Goal: Information Seeking & Learning: Check status

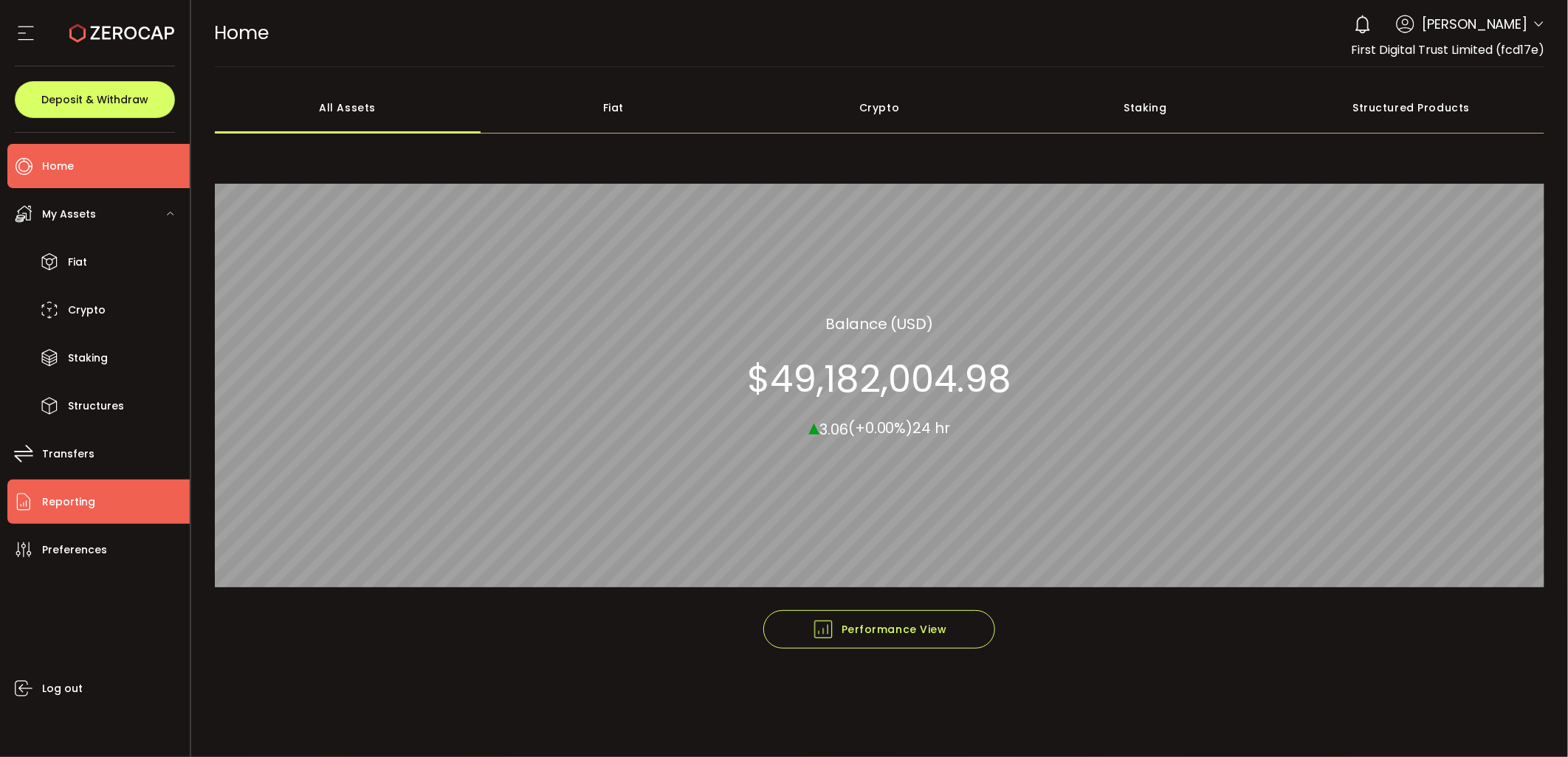
click at [89, 491] on span "Reporting" at bounding box center [69, 502] width 54 height 21
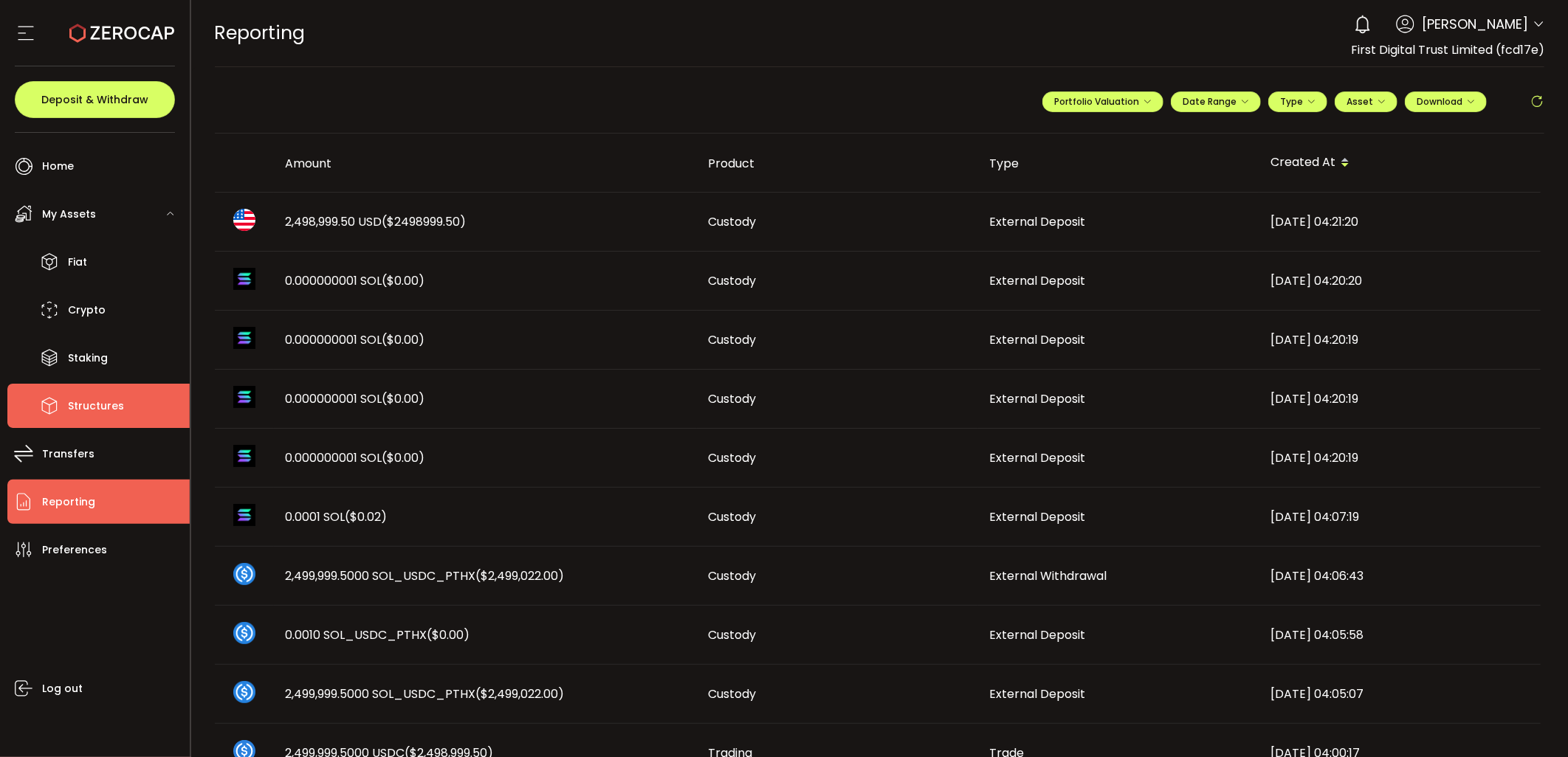
click at [69, 403] on span "Structures" at bounding box center [96, 406] width 56 height 21
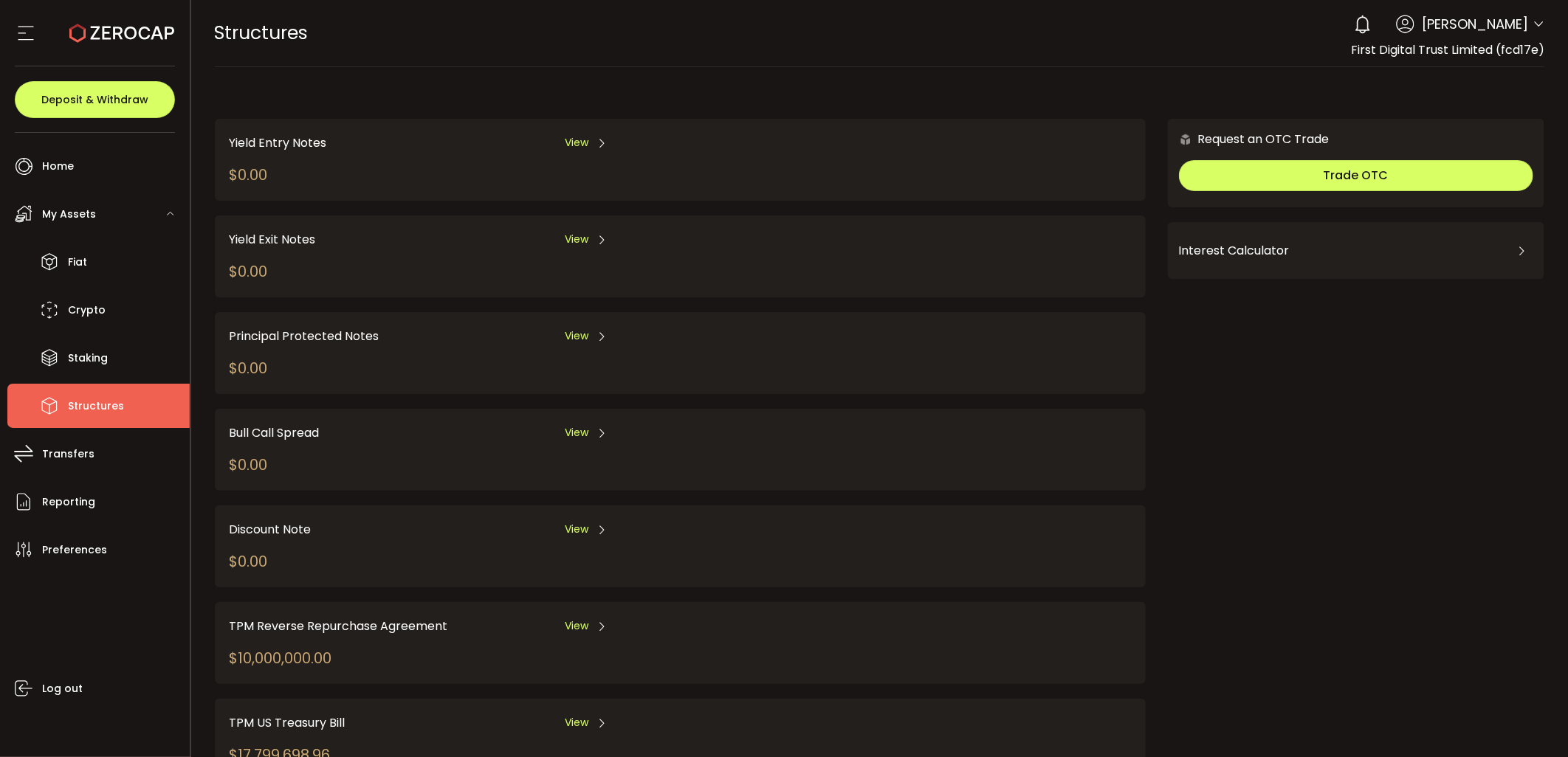
scroll to position [59, 0]
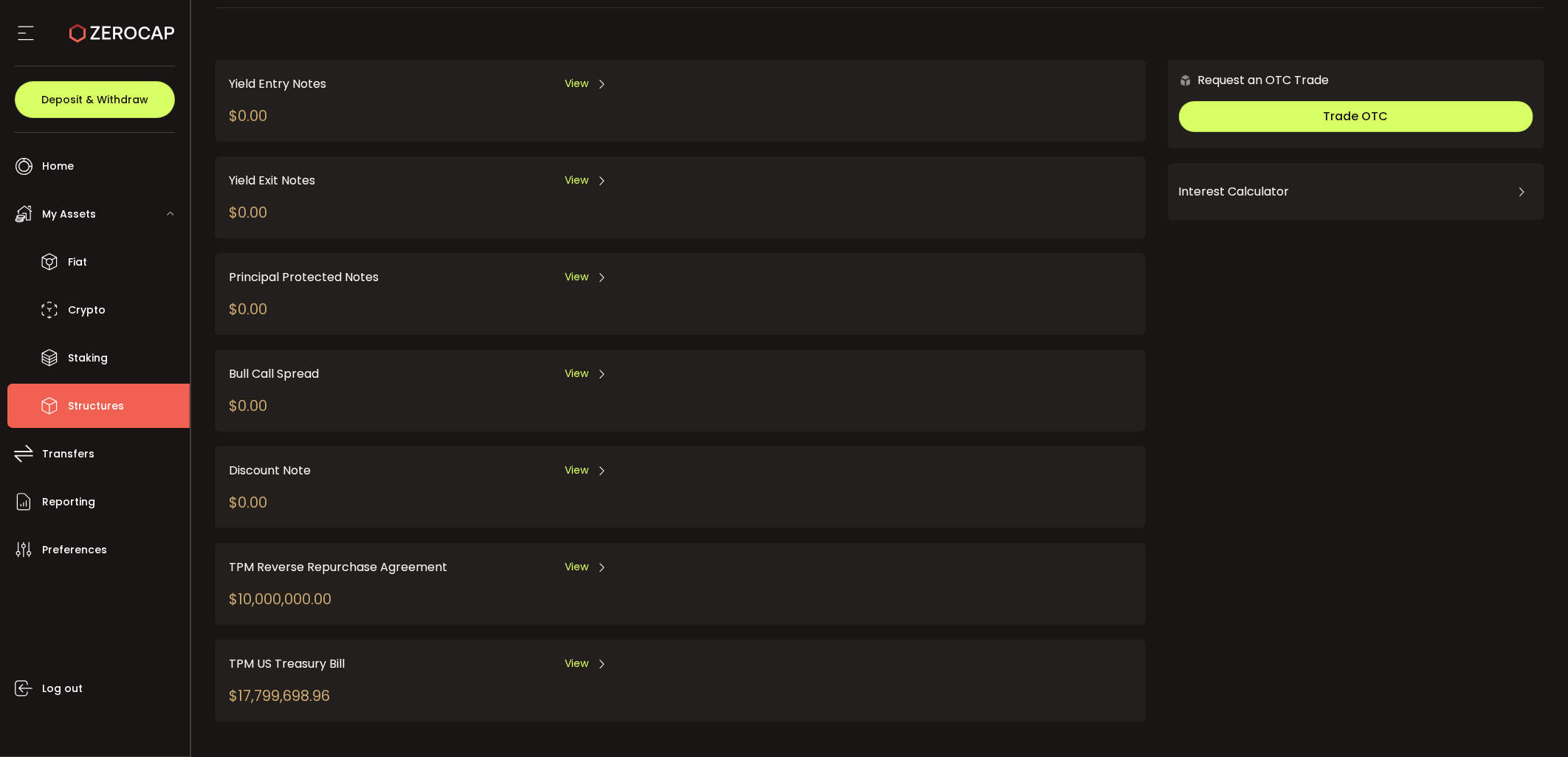
click at [568, 559] on span "View" at bounding box center [577, 567] width 24 height 15
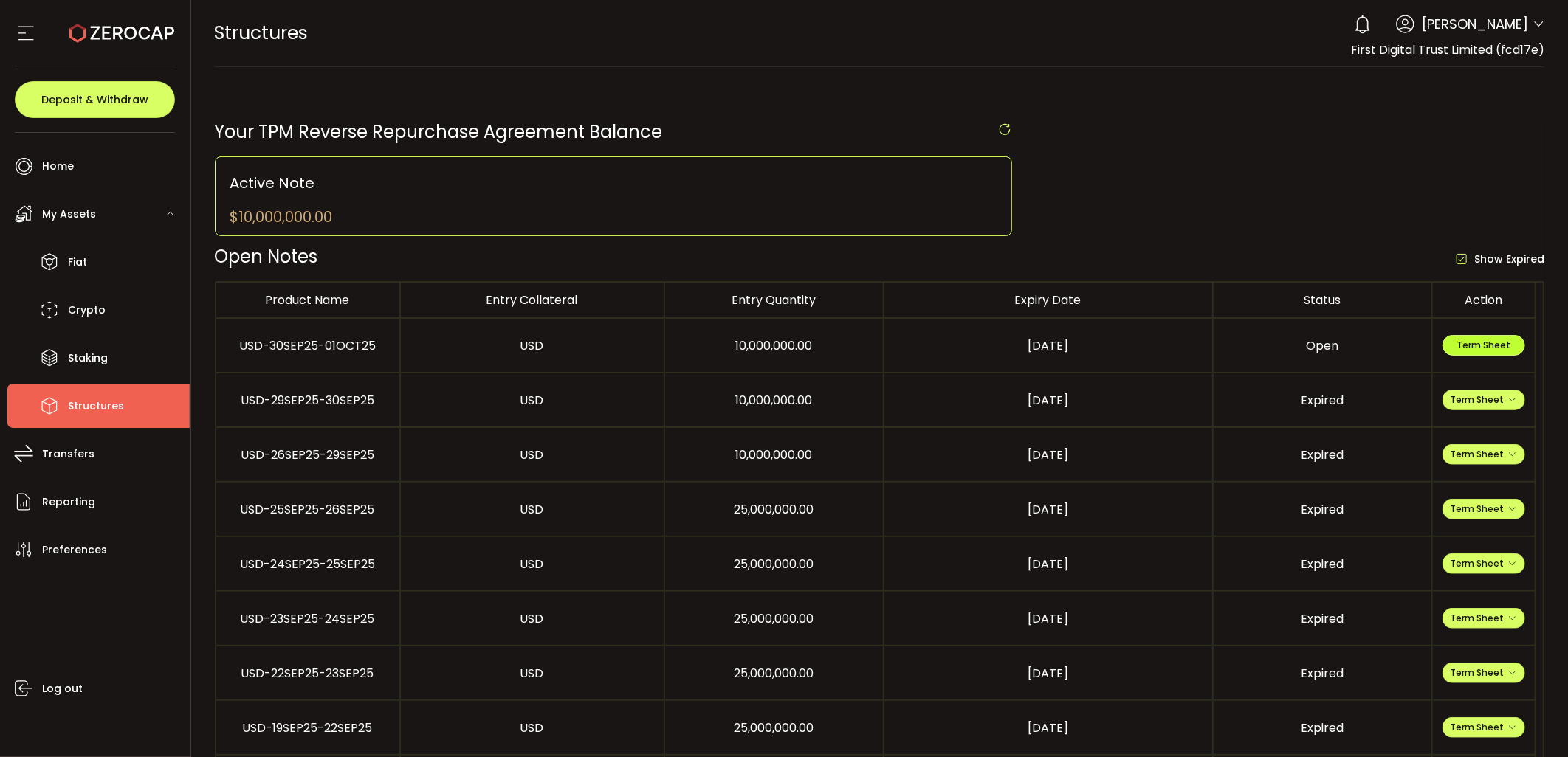
click at [1482, 341] on span "Term Sheet" at bounding box center [1483, 344] width 54 height 12
click at [1500, 400] on span "Term Sheet" at bounding box center [1483, 399] width 66 height 12
click at [1500, 490] on li "Expiry Term Sheet" at bounding box center [1483, 487] width 107 height 40
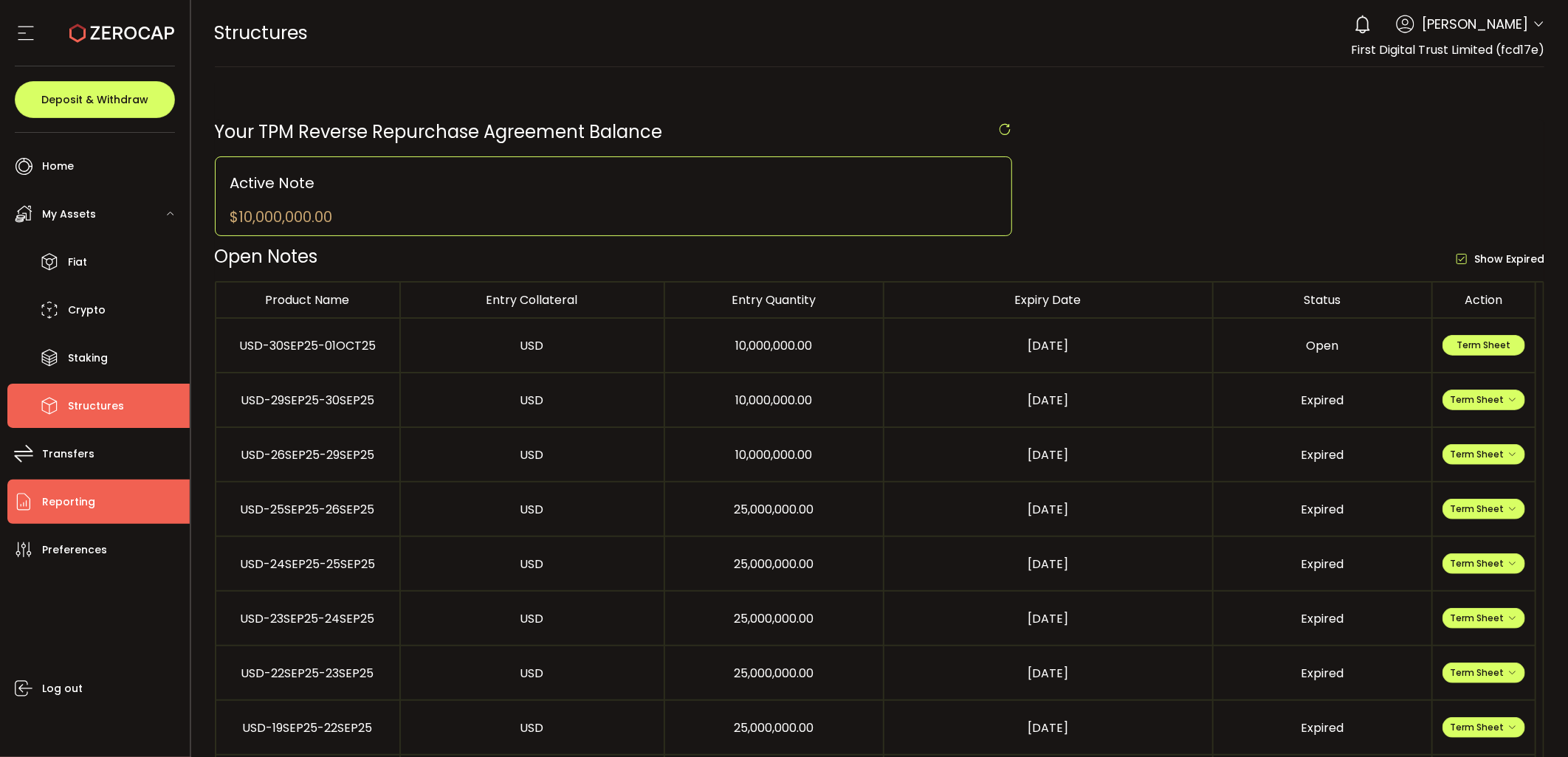
click at [100, 491] on li "Reporting" at bounding box center [98, 502] width 183 height 44
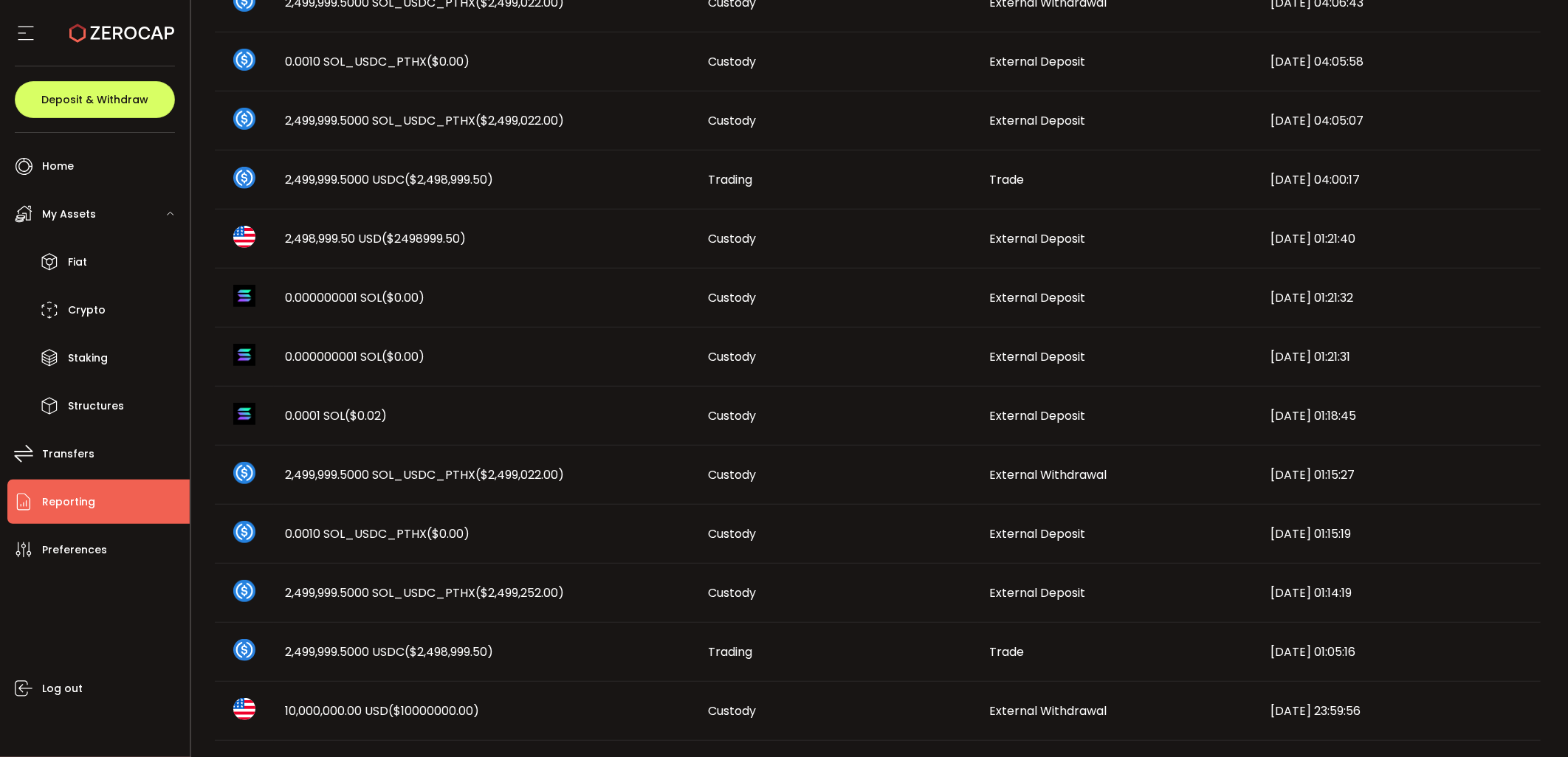
scroll to position [689, 0]
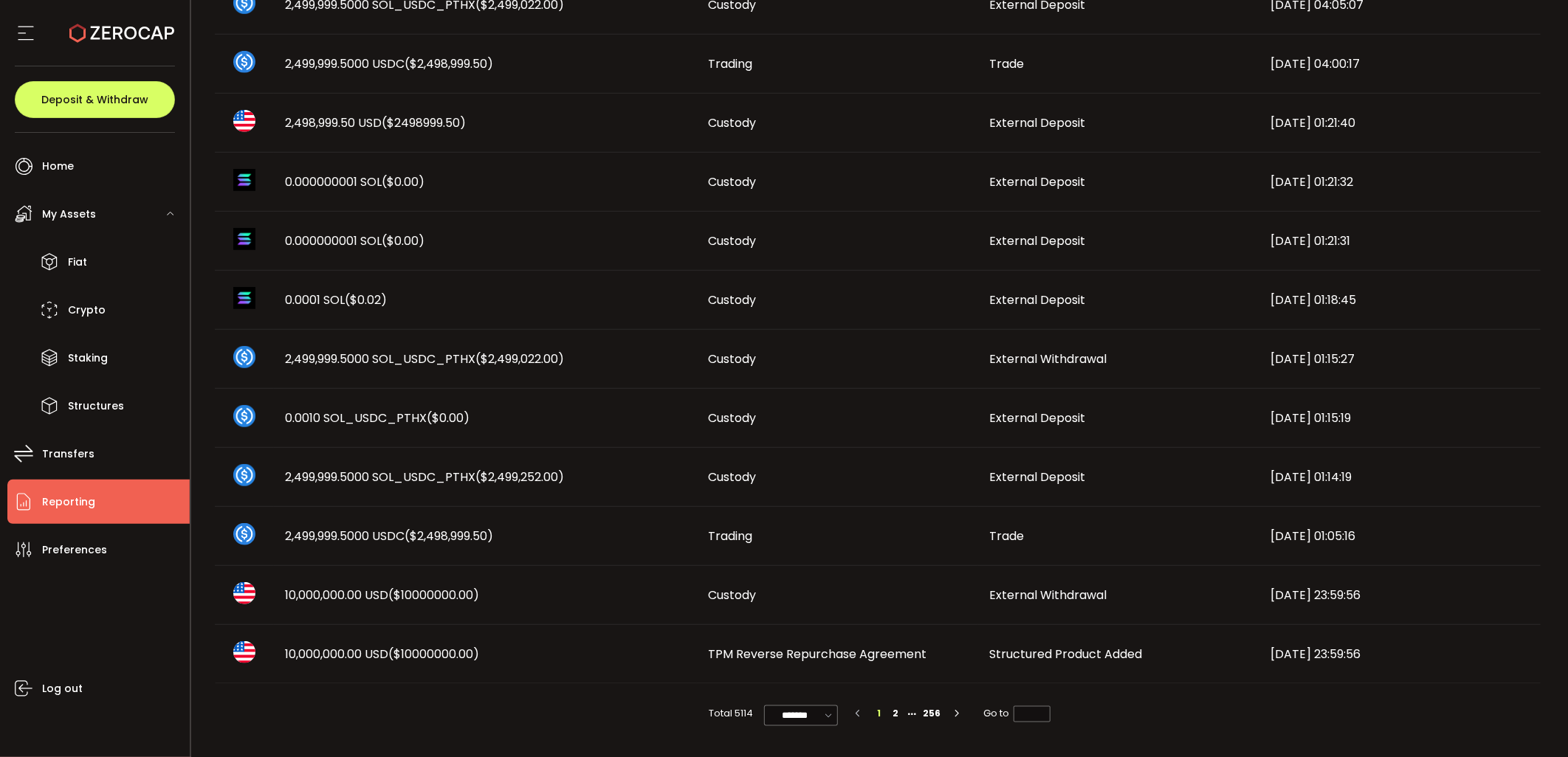
click at [841, 716] on div "Total 5114 ******* 10/page 20/page 50/page 100/page 1 2 256 Go to *" at bounding box center [880, 714] width 1330 height 59
click at [825, 716] on icon at bounding box center [827, 715] width 14 height 16
click at [801, 670] on li "100/page" at bounding box center [806, 680] width 86 height 25
type input "********"
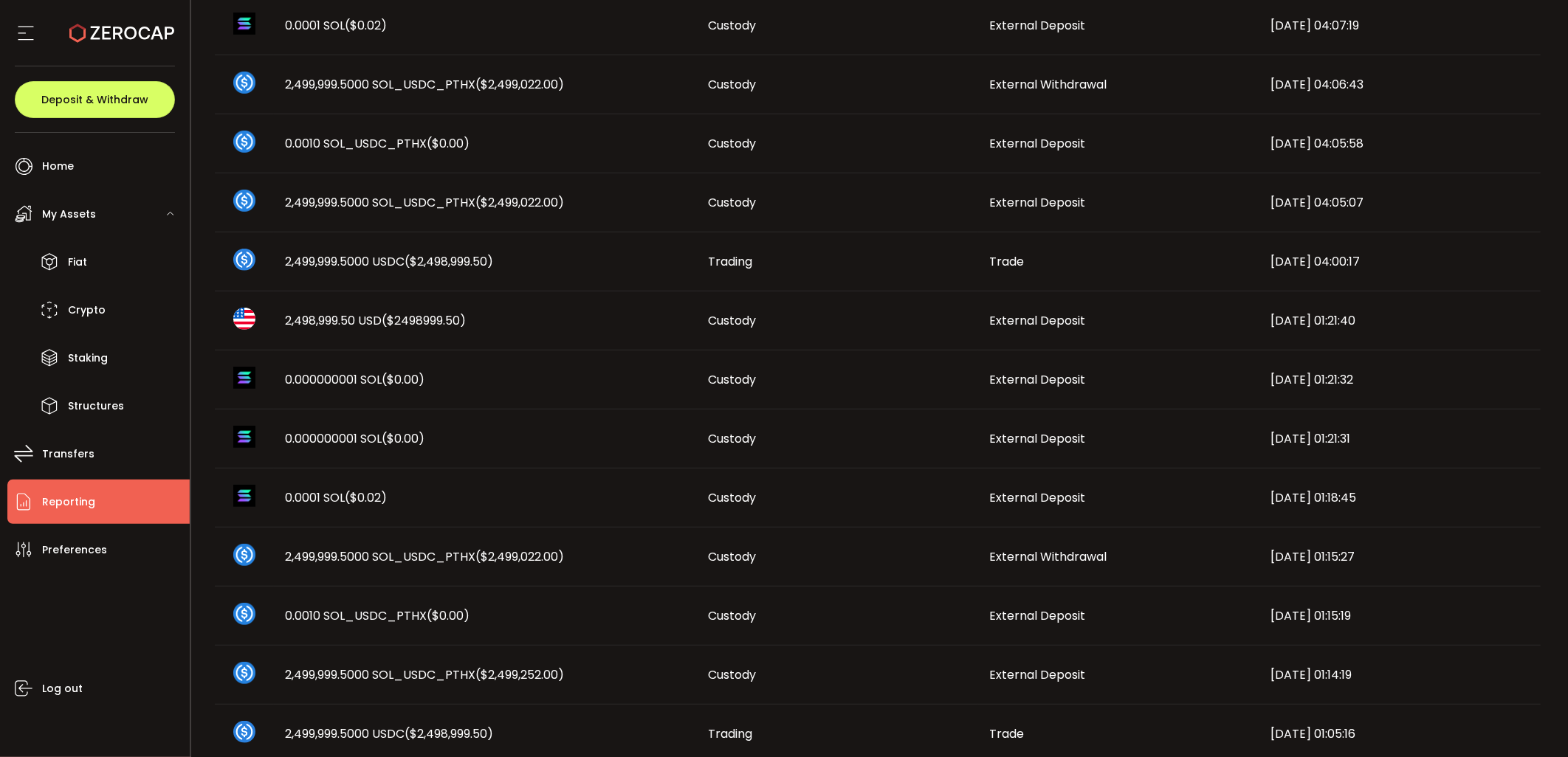
scroll to position [1066, 0]
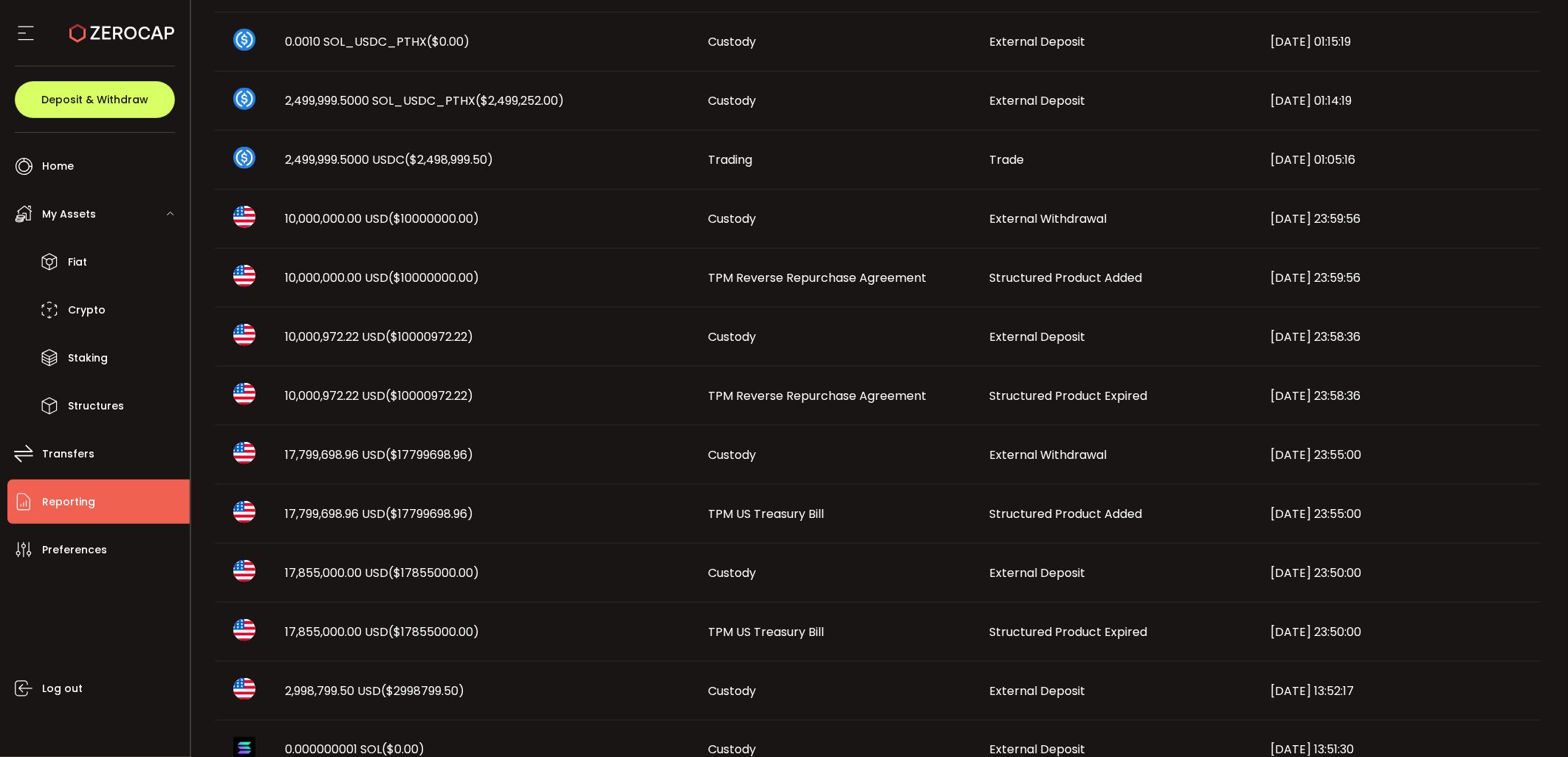
drag, startPoint x: 573, startPoint y: 287, endPoint x: 577, endPoint y: 292, distance: 6.4
click at [577, 292] on td "10,000,000.00 USD ($10000000.00)" at bounding box center [485, 278] width 423 height 59
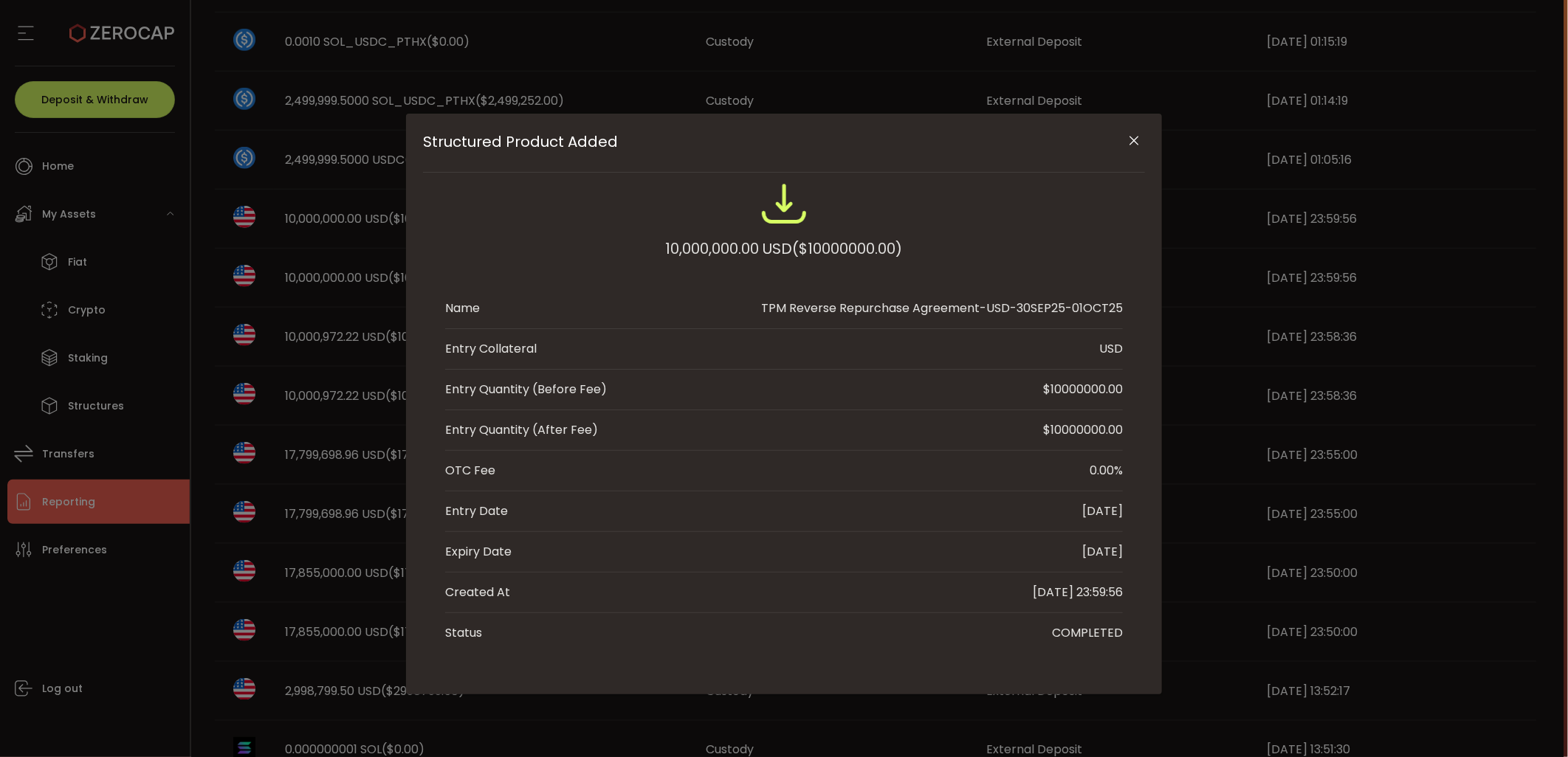
click at [1137, 138] on icon "Close" at bounding box center [1134, 141] width 14 height 14
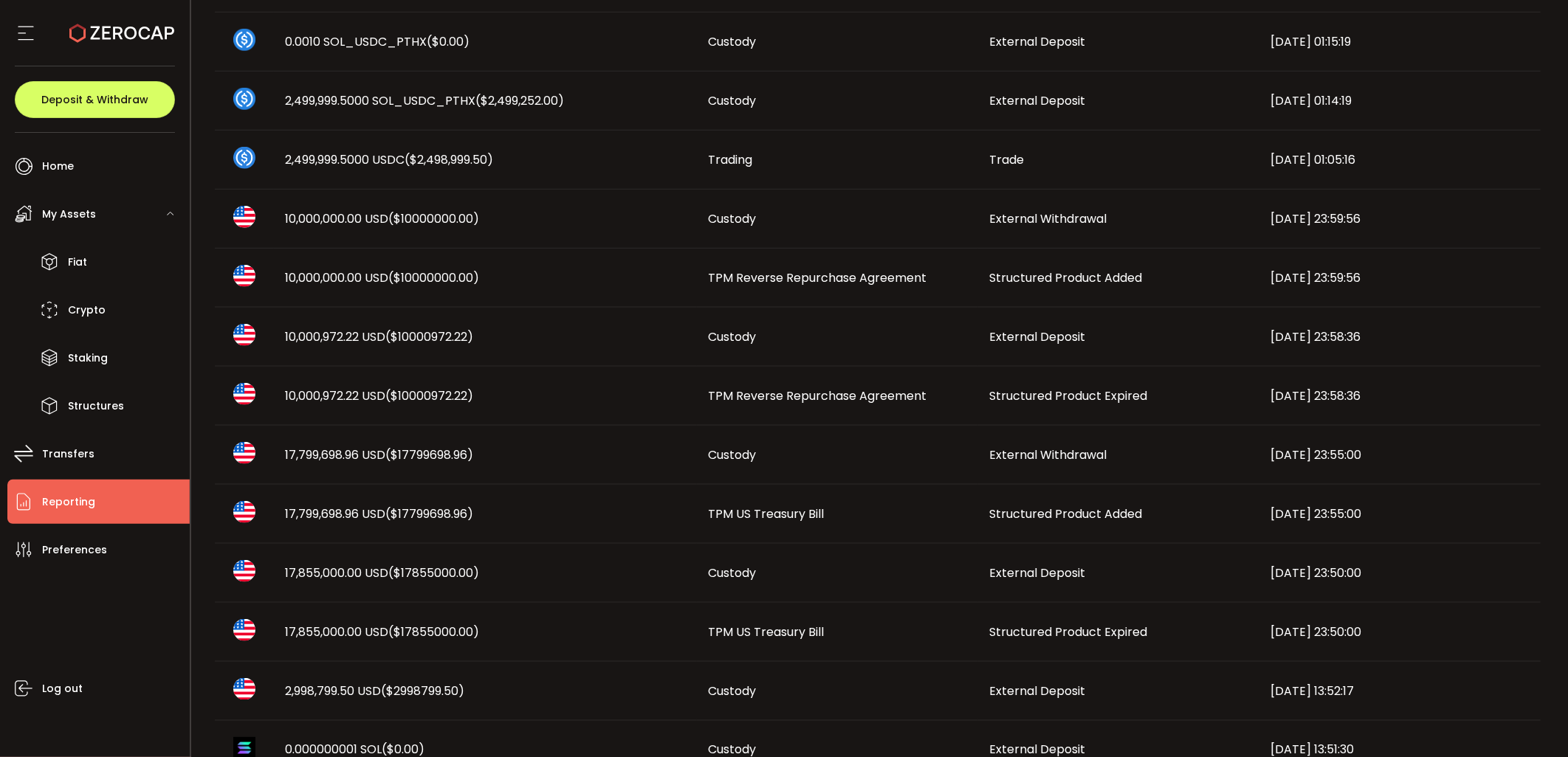
click at [1070, 258] on td "Structured Product Added" at bounding box center [1119, 278] width 281 height 59
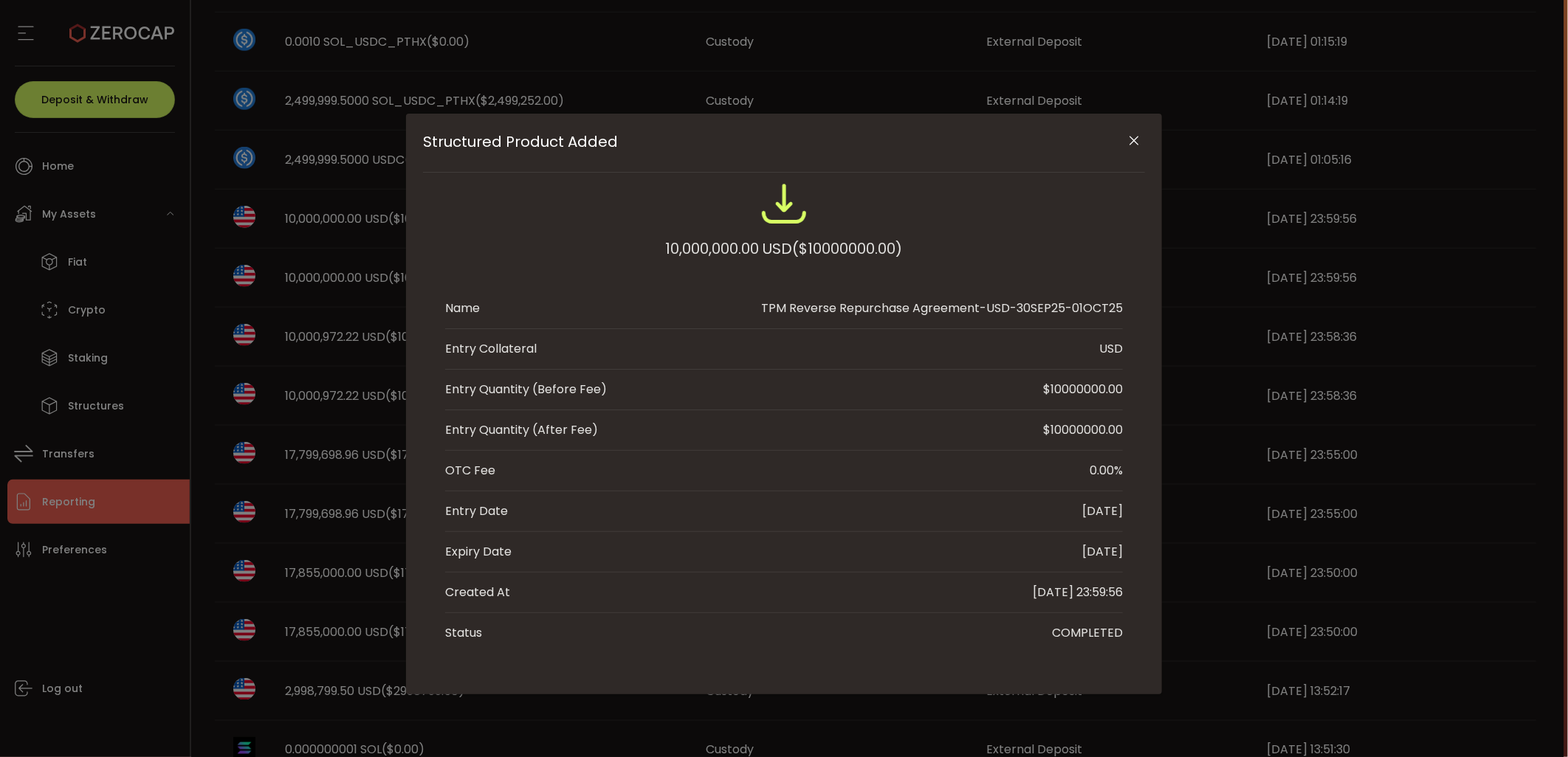
click at [1132, 141] on icon "Close" at bounding box center [1134, 141] width 14 height 14
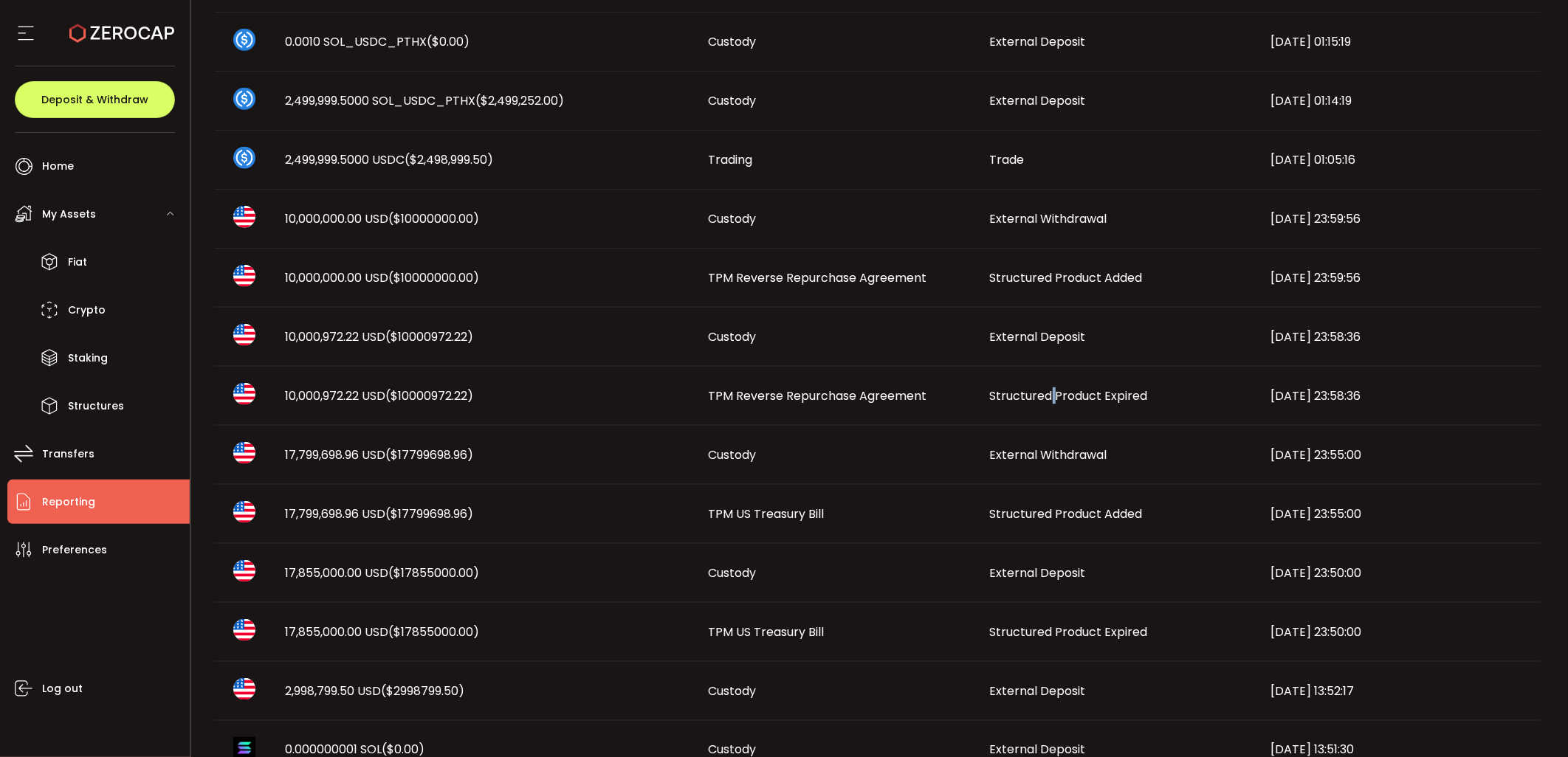
click at [1053, 389] on span "Structured Product Expired" at bounding box center [1068, 396] width 158 height 17
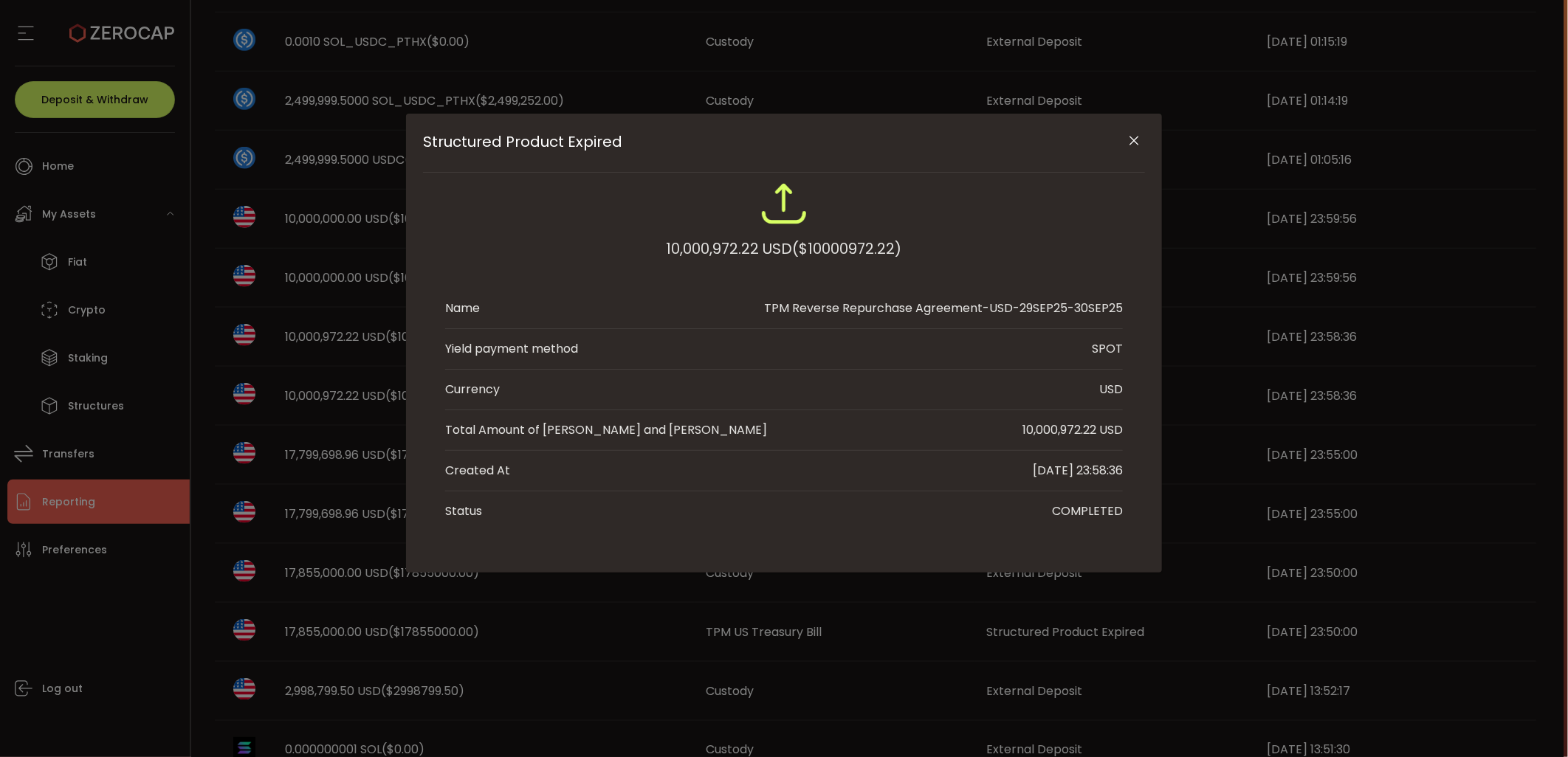
click at [1135, 141] on icon "Close" at bounding box center [1134, 141] width 14 height 14
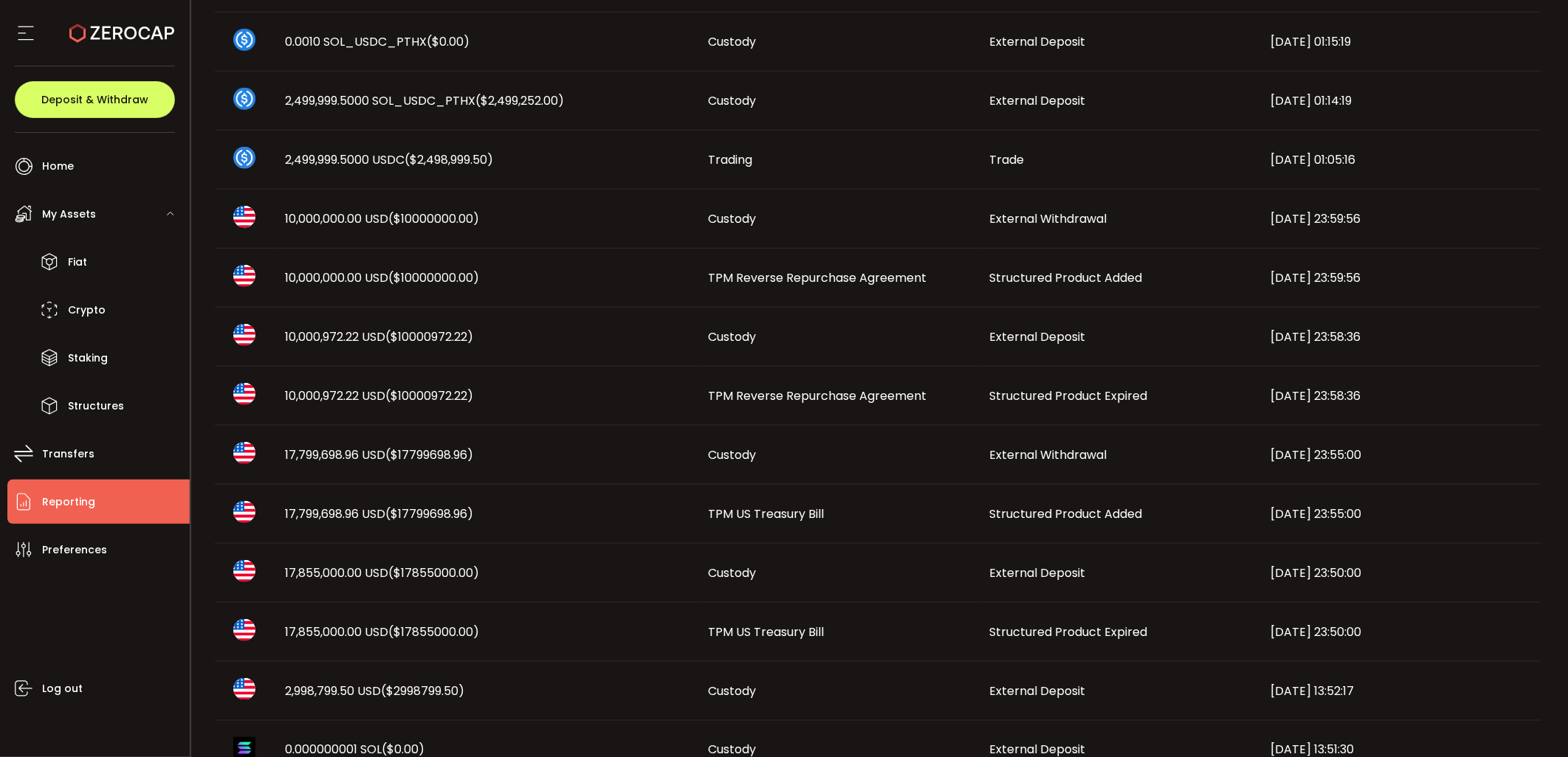
click at [985, 397] on div "Structured Product Expired" at bounding box center [1119, 396] width 281 height 17
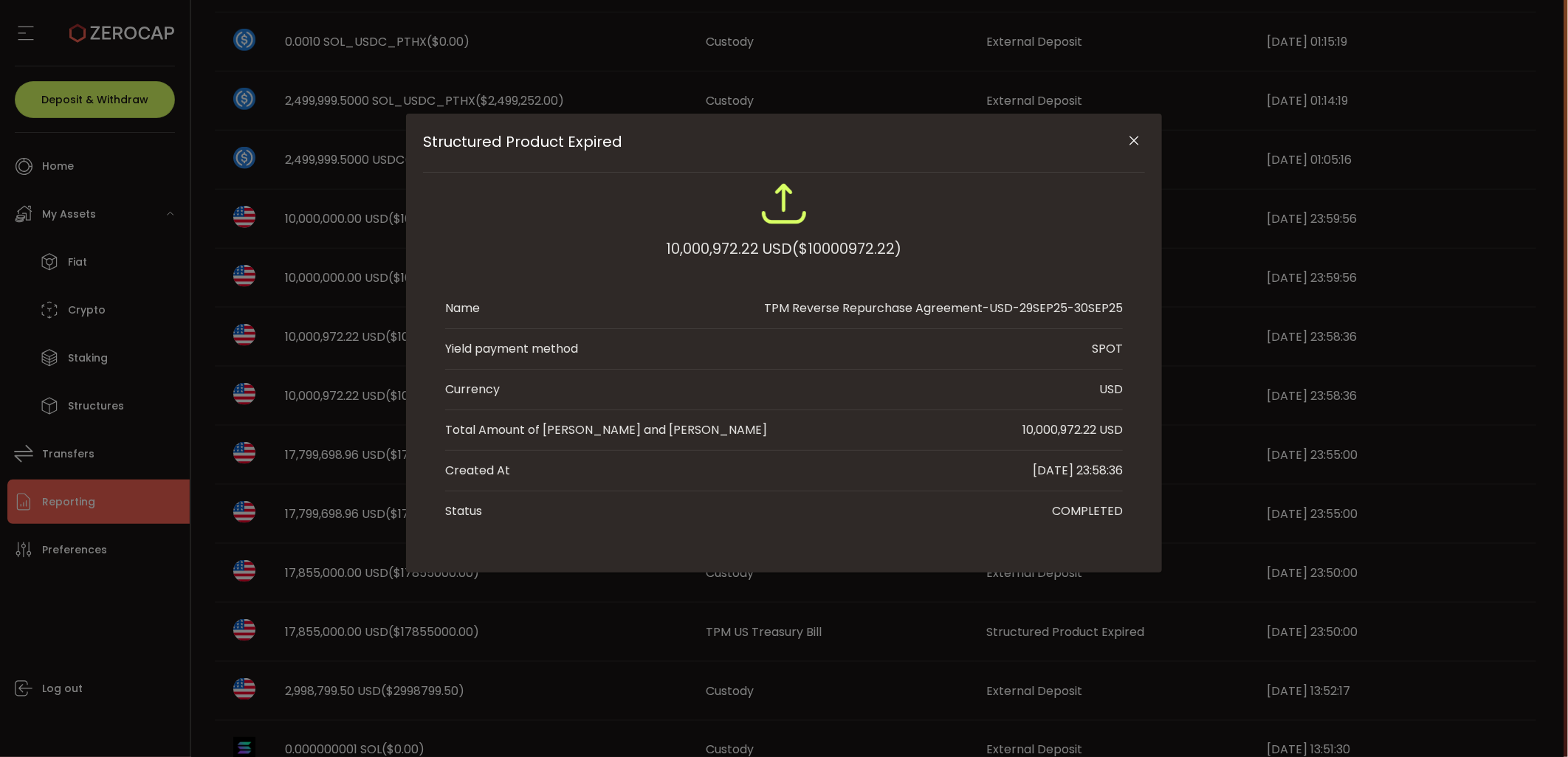
drag, startPoint x: 1104, startPoint y: 295, endPoint x: 1133, endPoint y: 297, distance: 29.1
click at [1133, 297] on div "10,000,972.22 USD ($10000972.22) Name TPM Reverse Repurchase Agreement-USD-29SE…" at bounding box center [783, 355] width 722 height 351
drag, startPoint x: 1133, startPoint y: 297, endPoint x: 1019, endPoint y: 385, distance: 144.0
click at [1019, 385] on li "Currency USD" at bounding box center [784, 390] width 678 height 40
click at [1131, 136] on icon "Close" at bounding box center [1134, 141] width 14 height 14
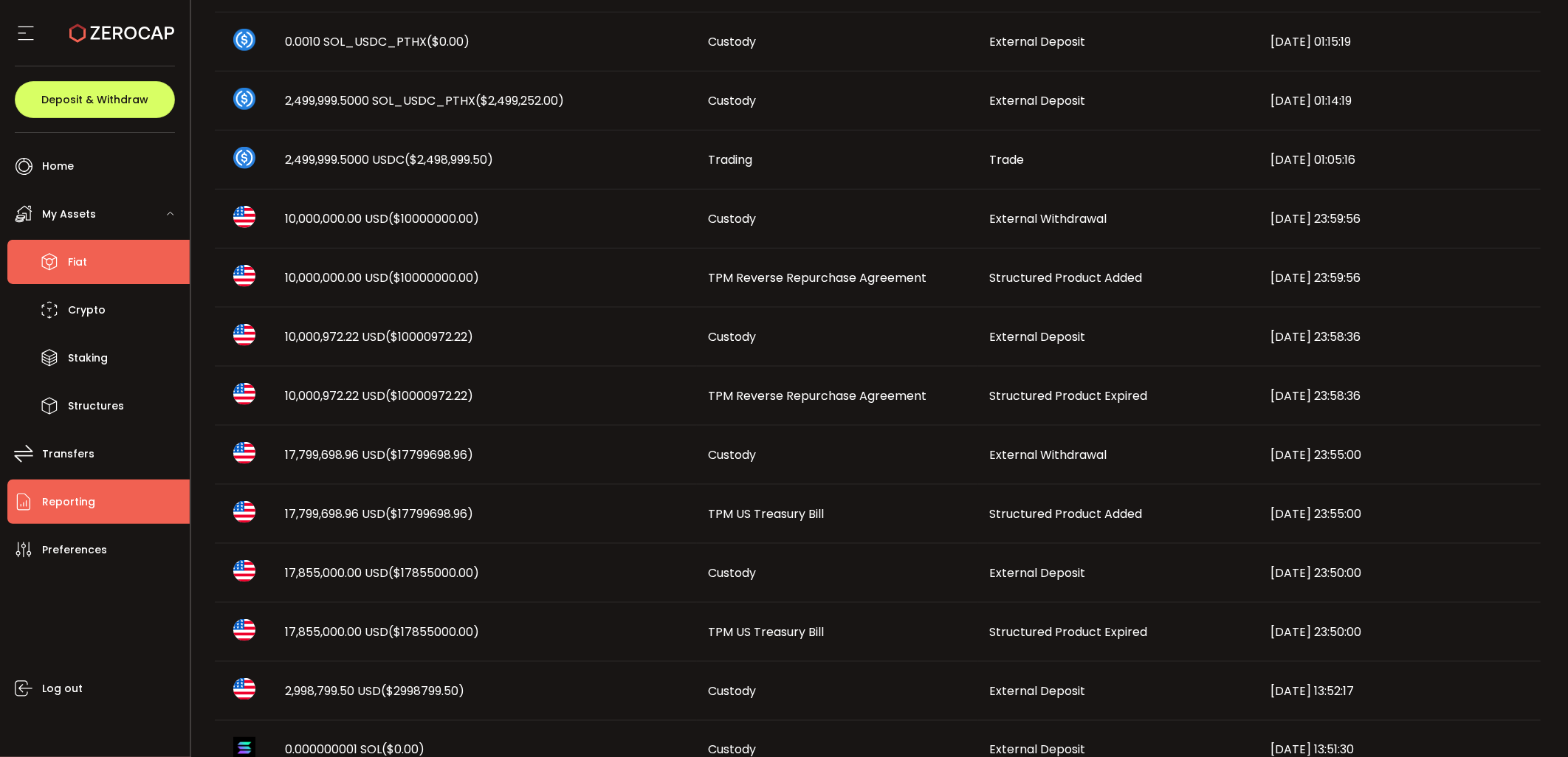
click at [82, 263] on span "Fiat" at bounding box center [77, 262] width 19 height 21
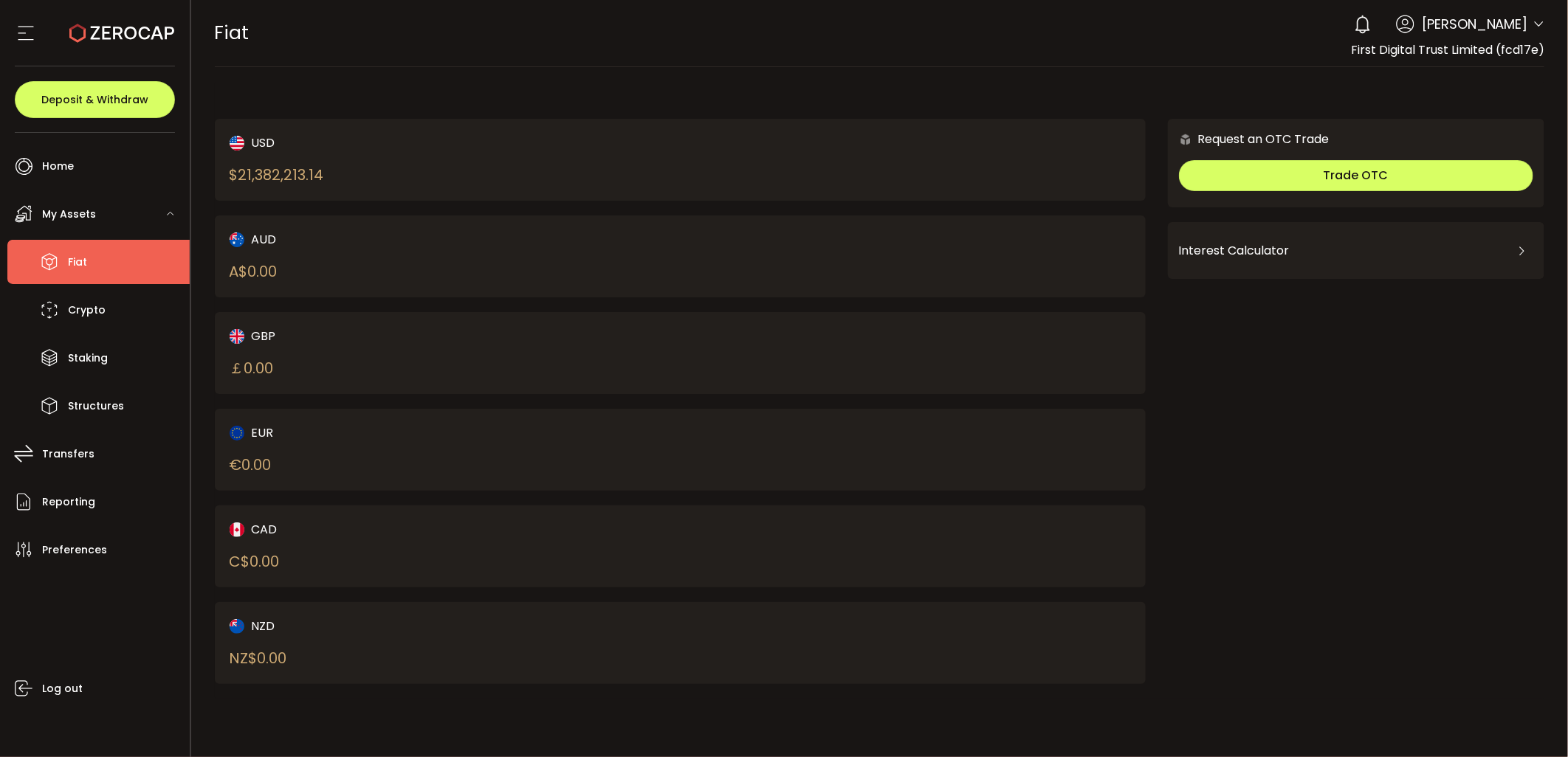
click at [324, 164] on div "$ 21,382,213.14" at bounding box center [276, 174] width 95 height 22
click at [247, 173] on div "$ 21,382,213.14" at bounding box center [276, 174] width 95 height 22
click at [250, 170] on div "$ 21,382,213.14" at bounding box center [276, 174] width 95 height 22
click at [114, 504] on li "Reporting" at bounding box center [98, 502] width 183 height 44
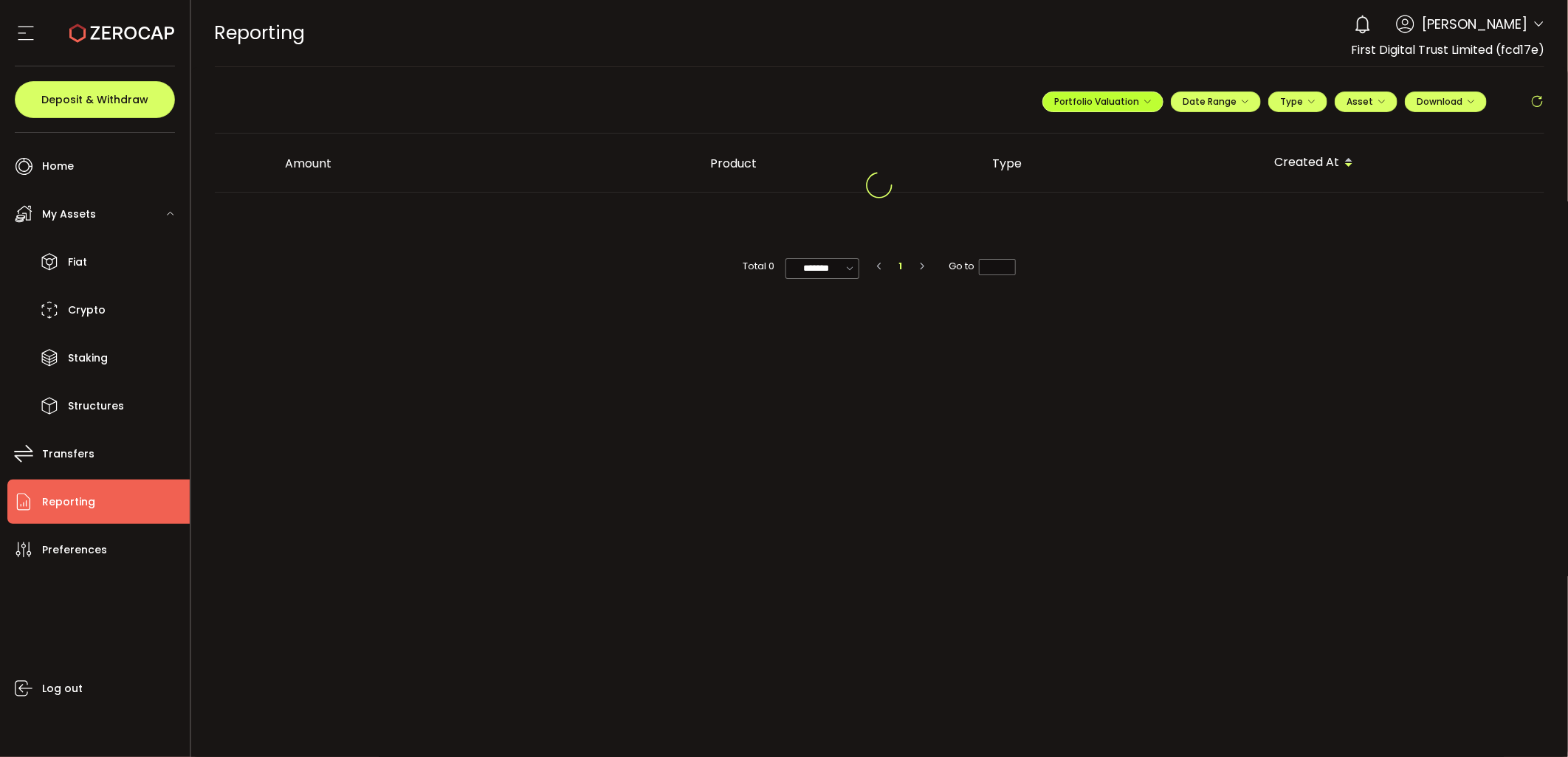
click at [1112, 99] on span "Portfolio Valuation" at bounding box center [1102, 101] width 98 height 12
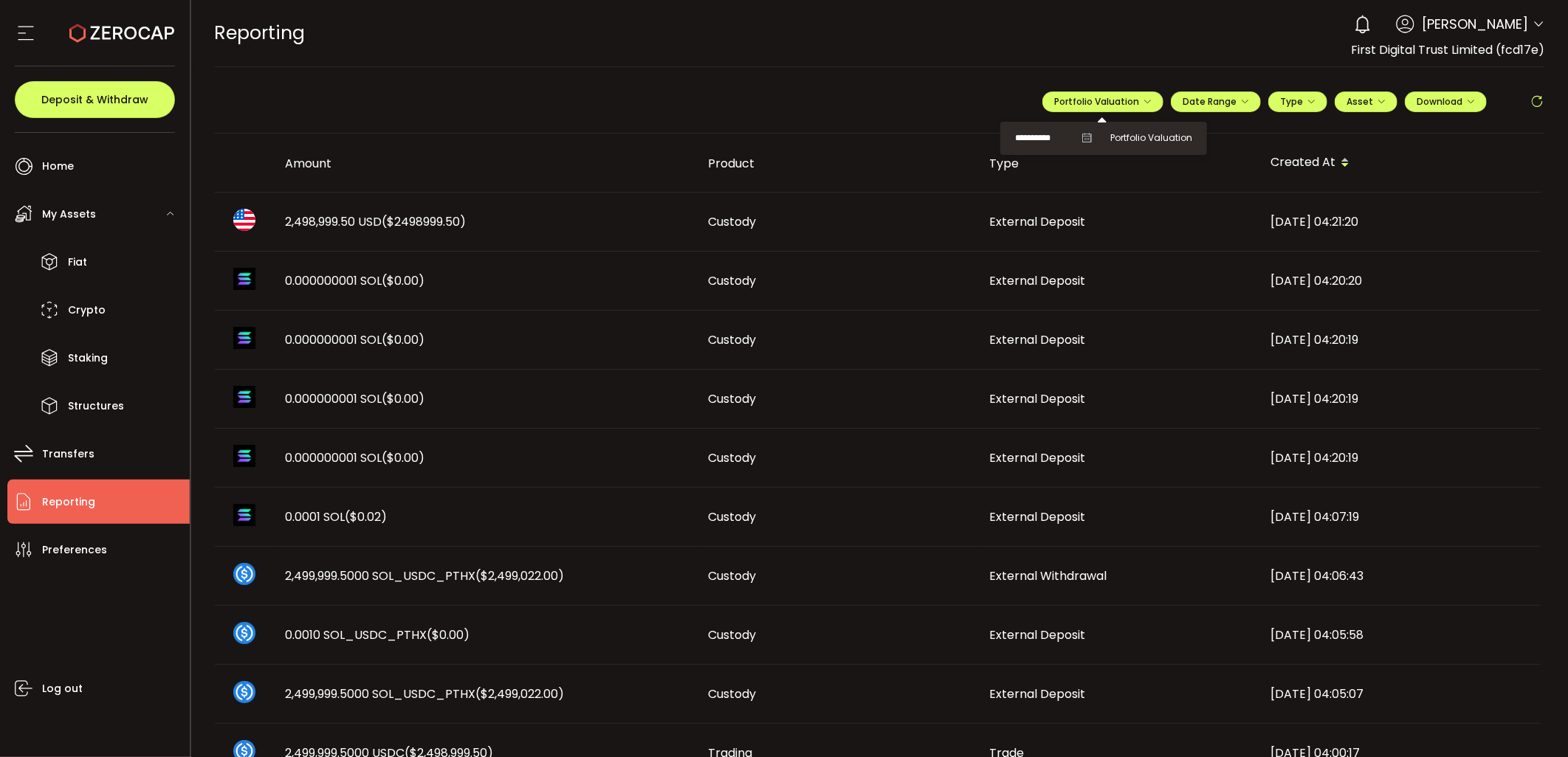
click at [1085, 135] on icon at bounding box center [1086, 138] width 11 height 11
click at [1083, 135] on icon at bounding box center [1086, 138] width 11 height 11
click at [1072, 137] on span "**********" at bounding box center [1054, 138] width 76 height 18
click at [1043, 137] on input "**********" at bounding box center [1045, 138] width 59 height 18
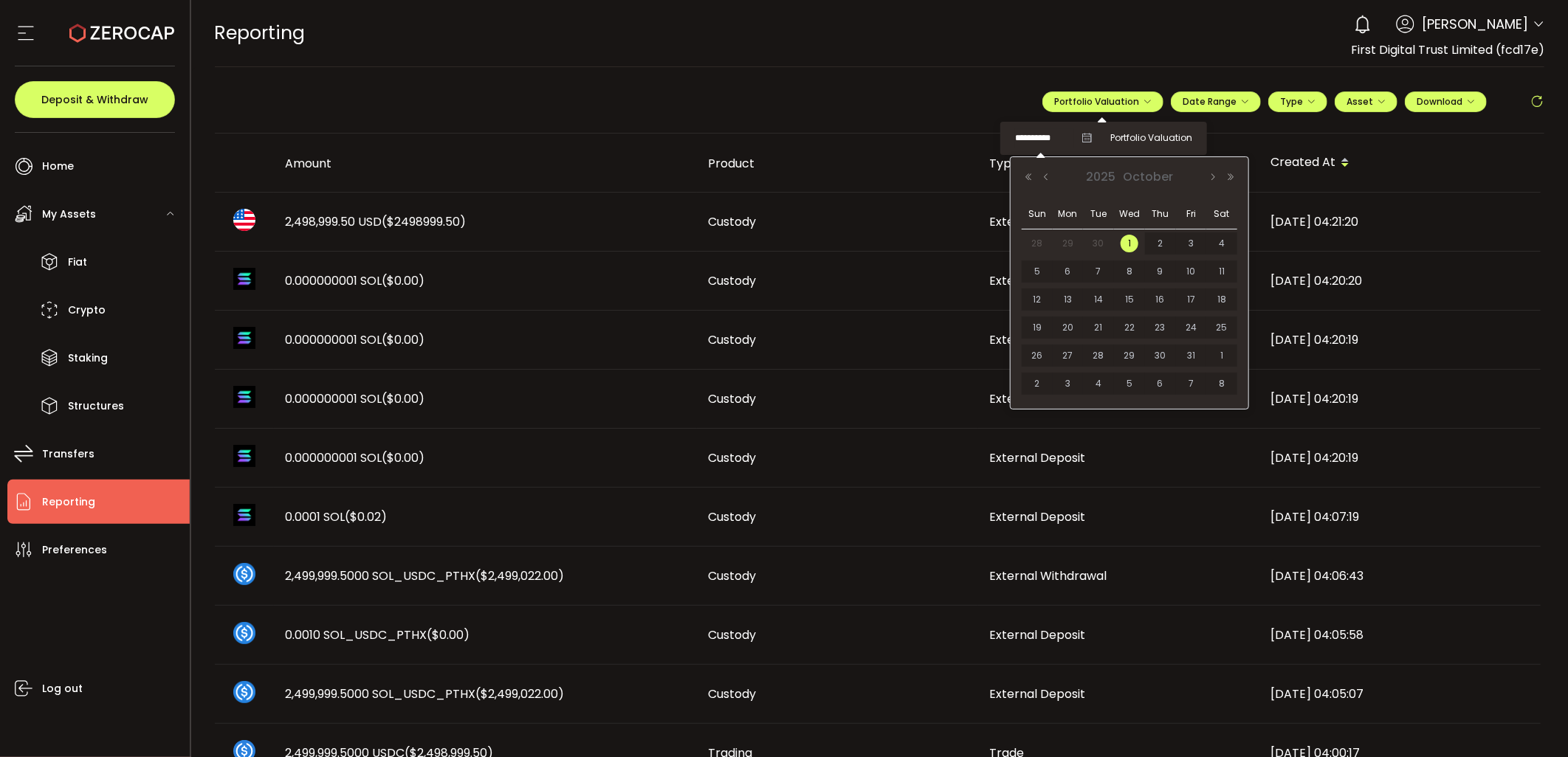
click at [1100, 241] on span "30" at bounding box center [1099, 244] width 18 height 18
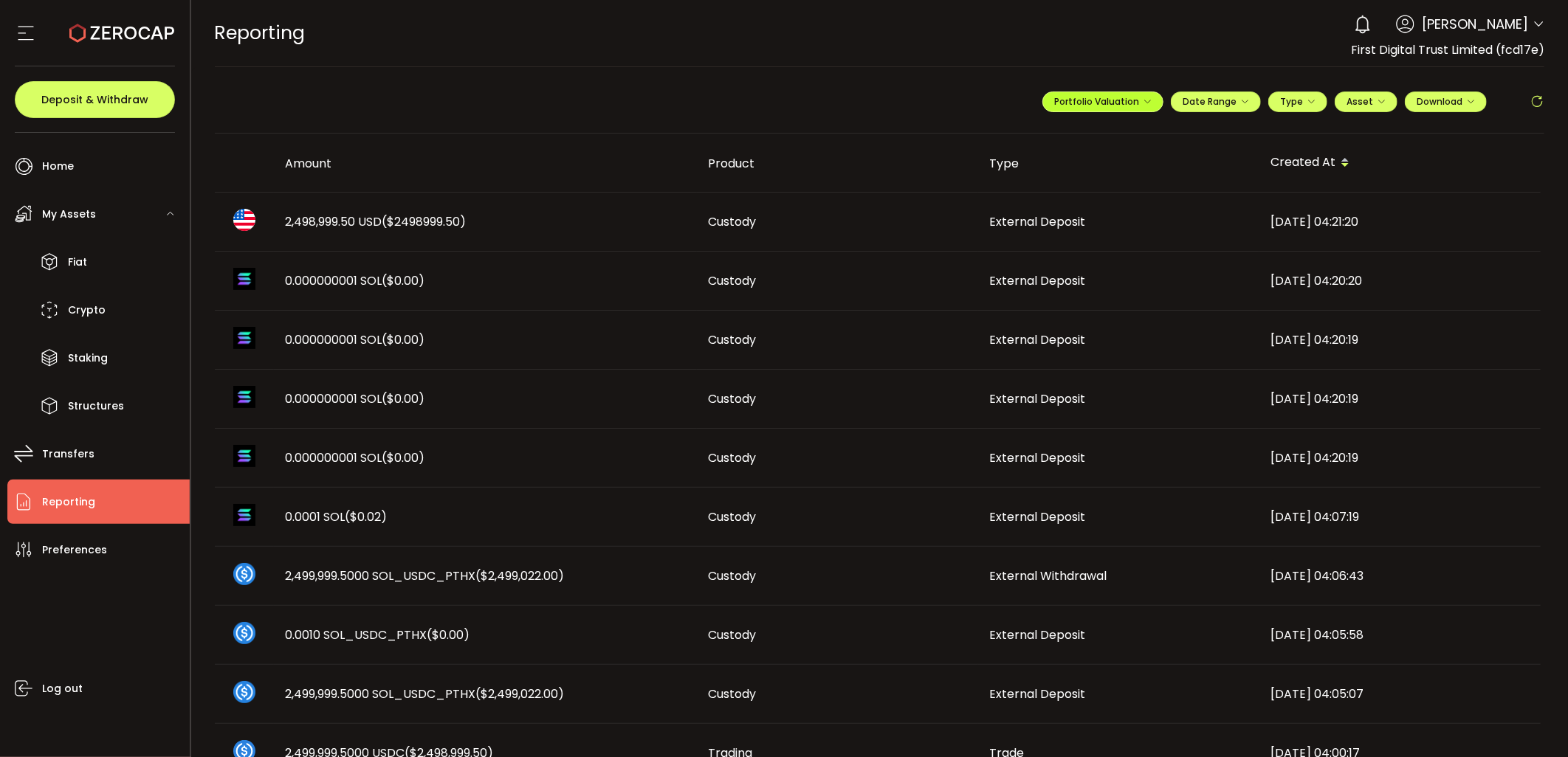
click at [1138, 96] on button "Portfolio Valuation" at bounding box center [1102, 102] width 121 height 21
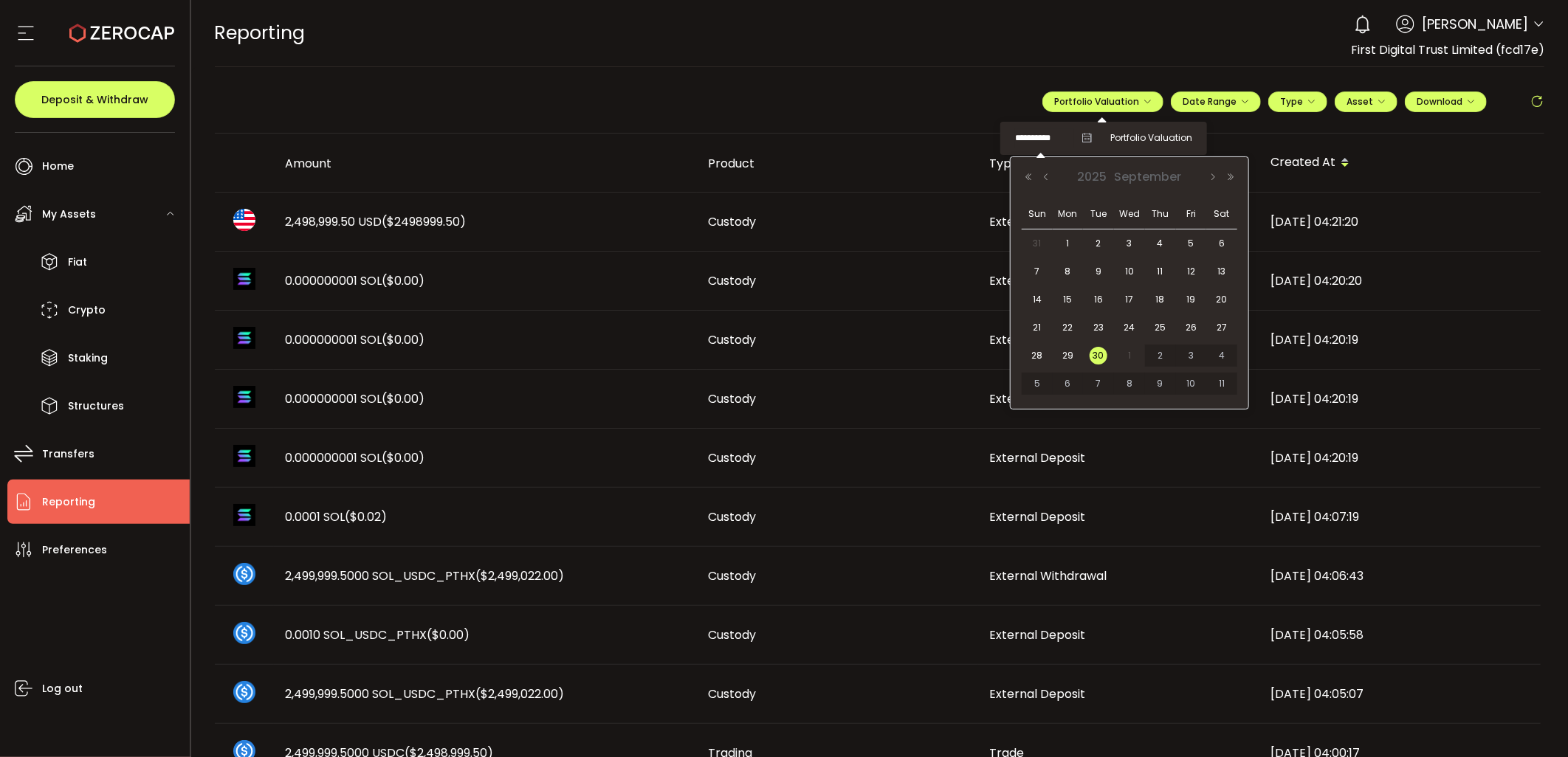
click at [1057, 137] on input "**********" at bounding box center [1045, 138] width 59 height 18
click at [1138, 357] on span "1" at bounding box center [1129, 356] width 18 height 18
type input "**********"
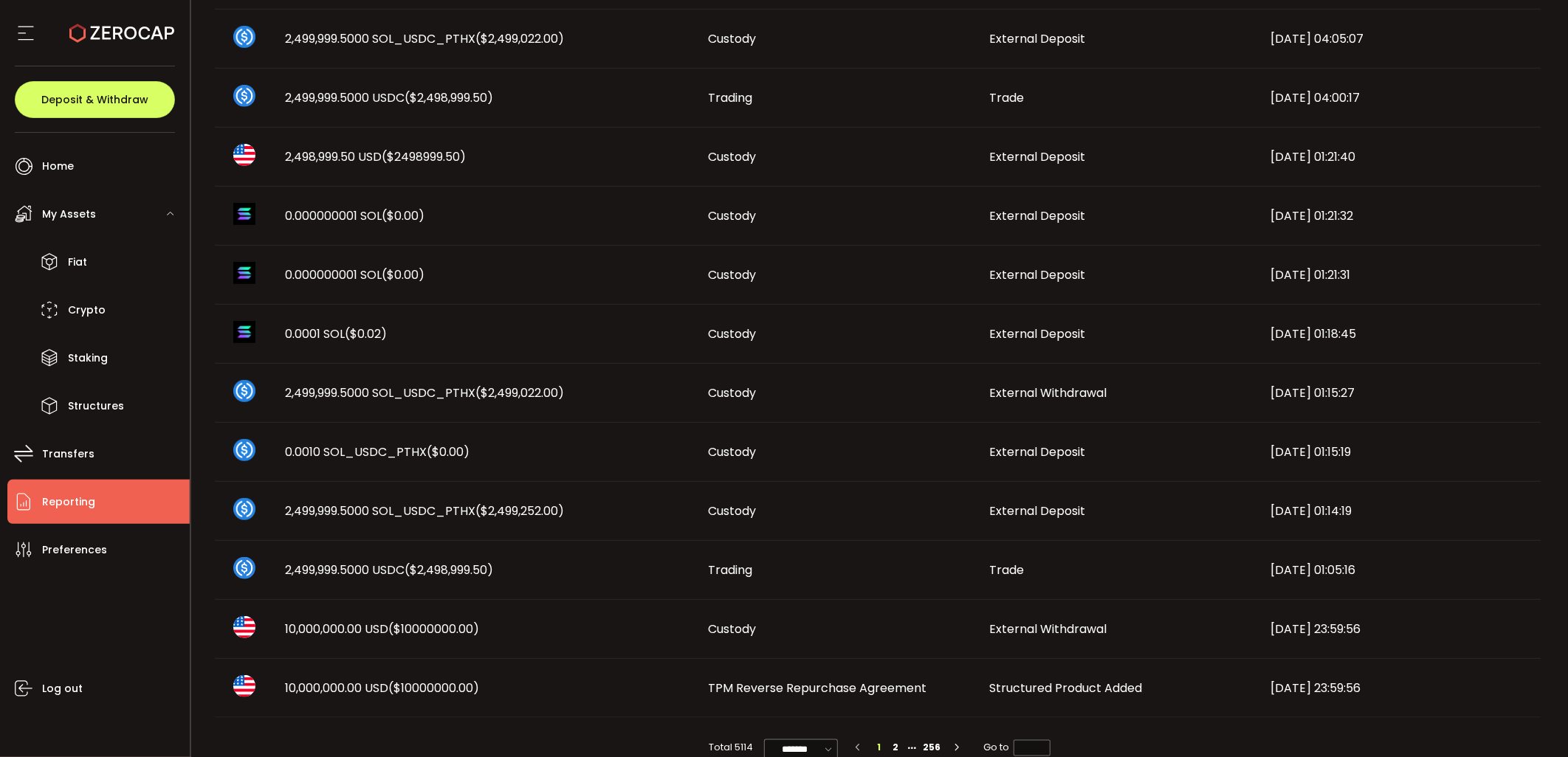
scroll to position [689, 0]
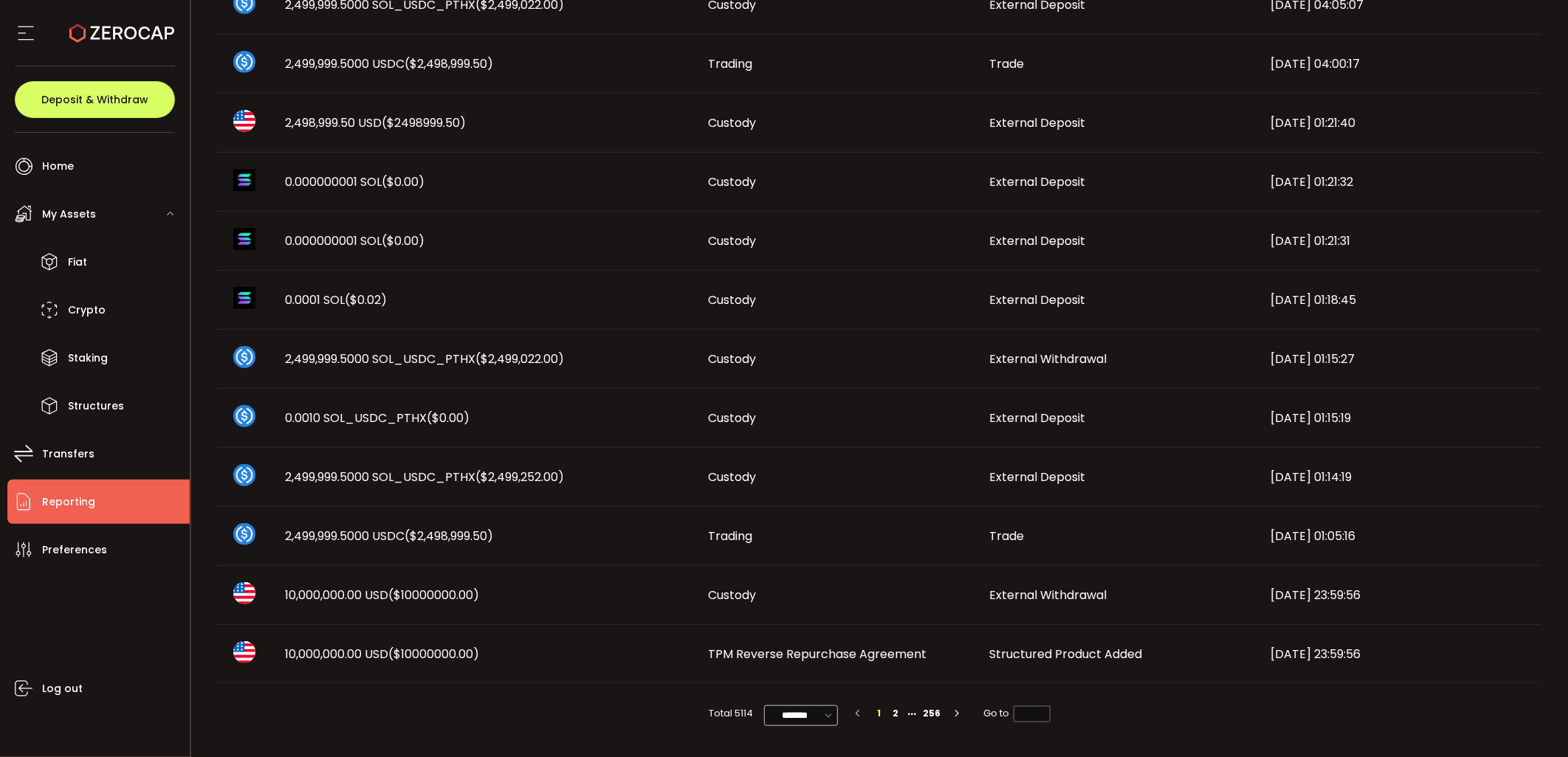
click at [820, 709] on icon at bounding box center [827, 715] width 14 height 16
click at [816, 665] on li "50/page" at bounding box center [806, 655] width 86 height 25
type input "*******"
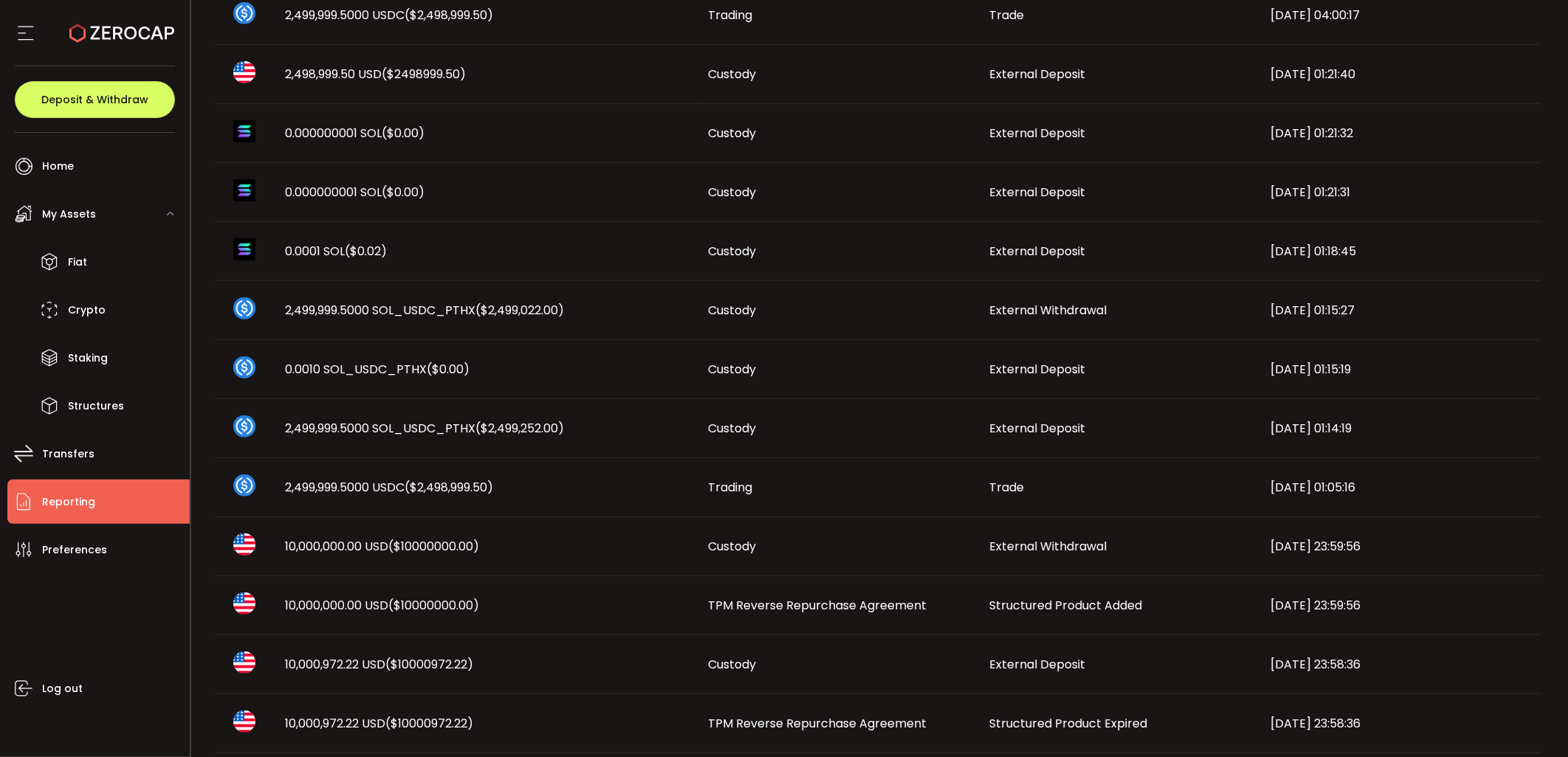
scroll to position [820, 0]
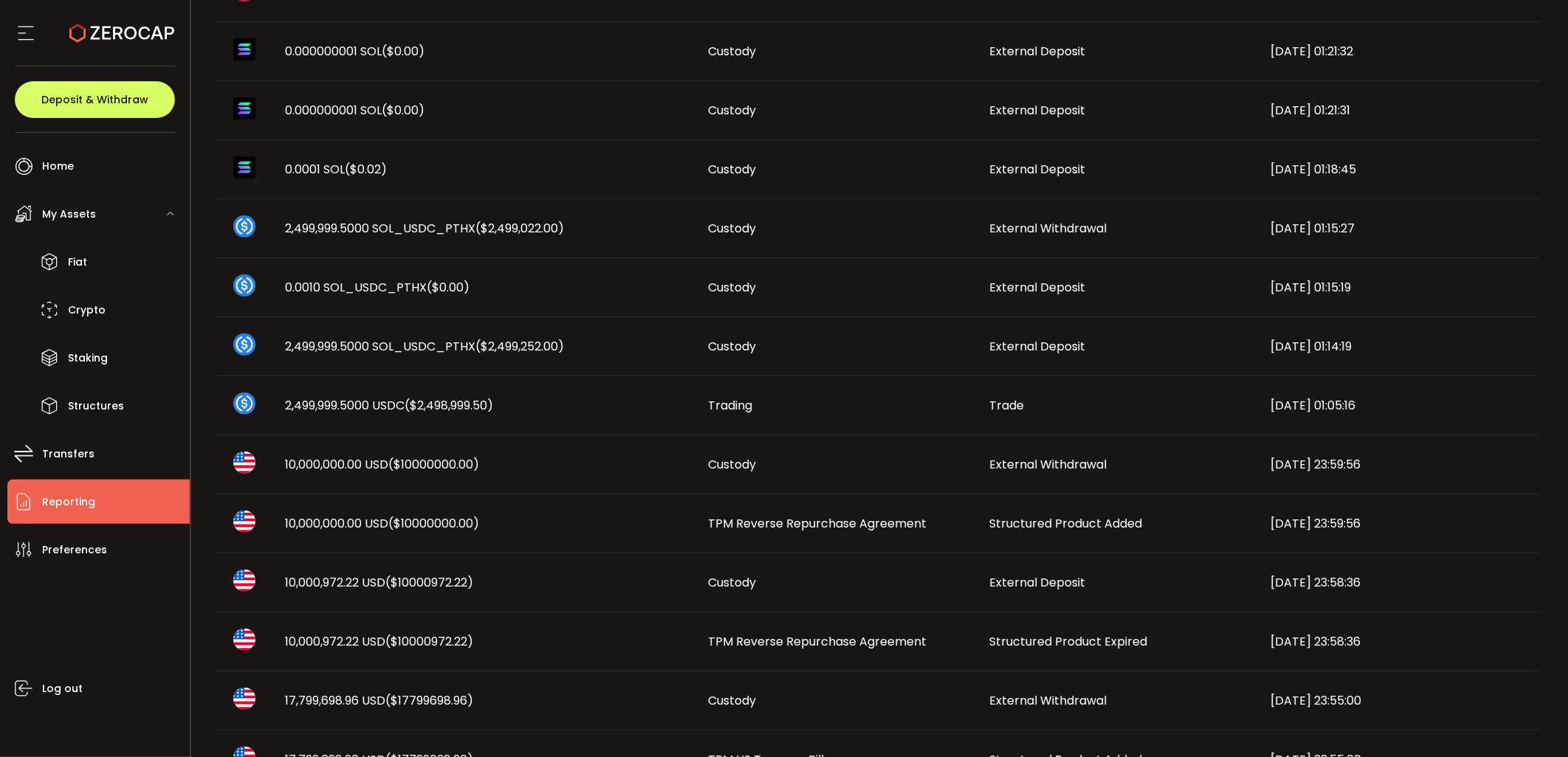
click at [1148, 644] on div "Structured Product Expired" at bounding box center [1119, 641] width 281 height 17
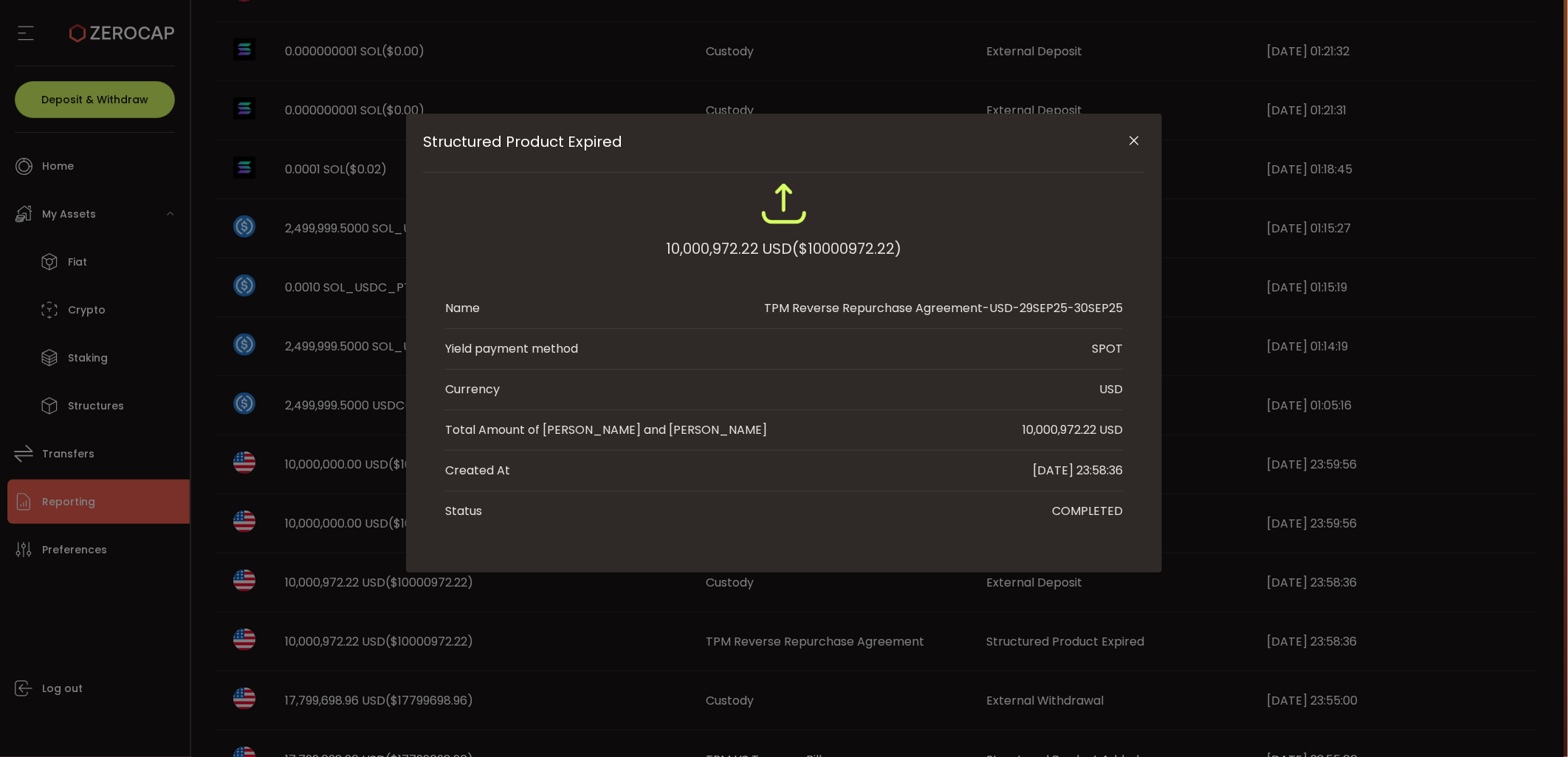
click at [934, 705] on div "Structured Product Expired 10,000,972.22 USD ($10000972.22) Name TPM Reverse Re…" at bounding box center [784, 378] width 1568 height 757
click at [1131, 139] on icon "Close" at bounding box center [1134, 141] width 14 height 14
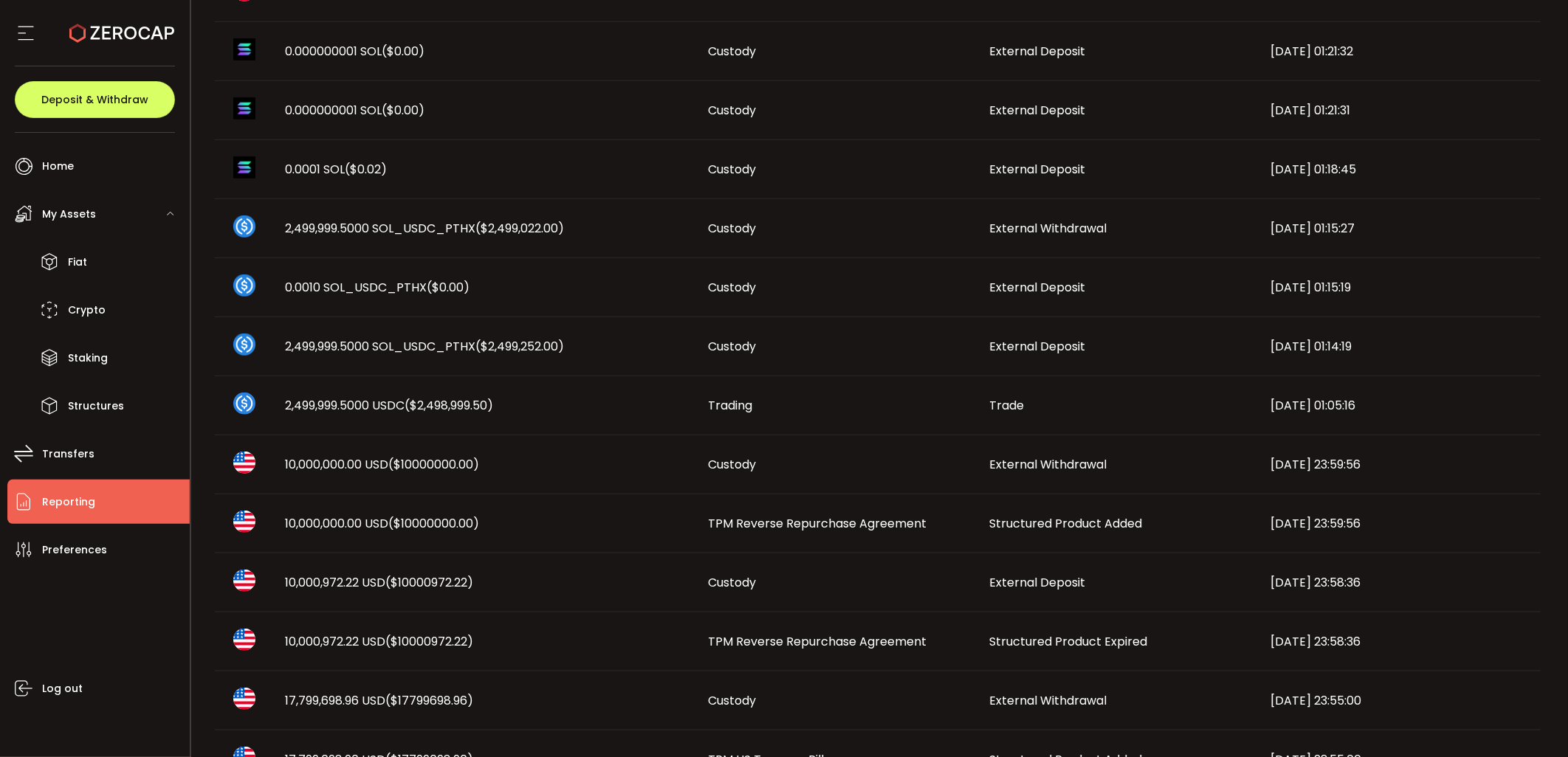
scroll to position [984, 0]
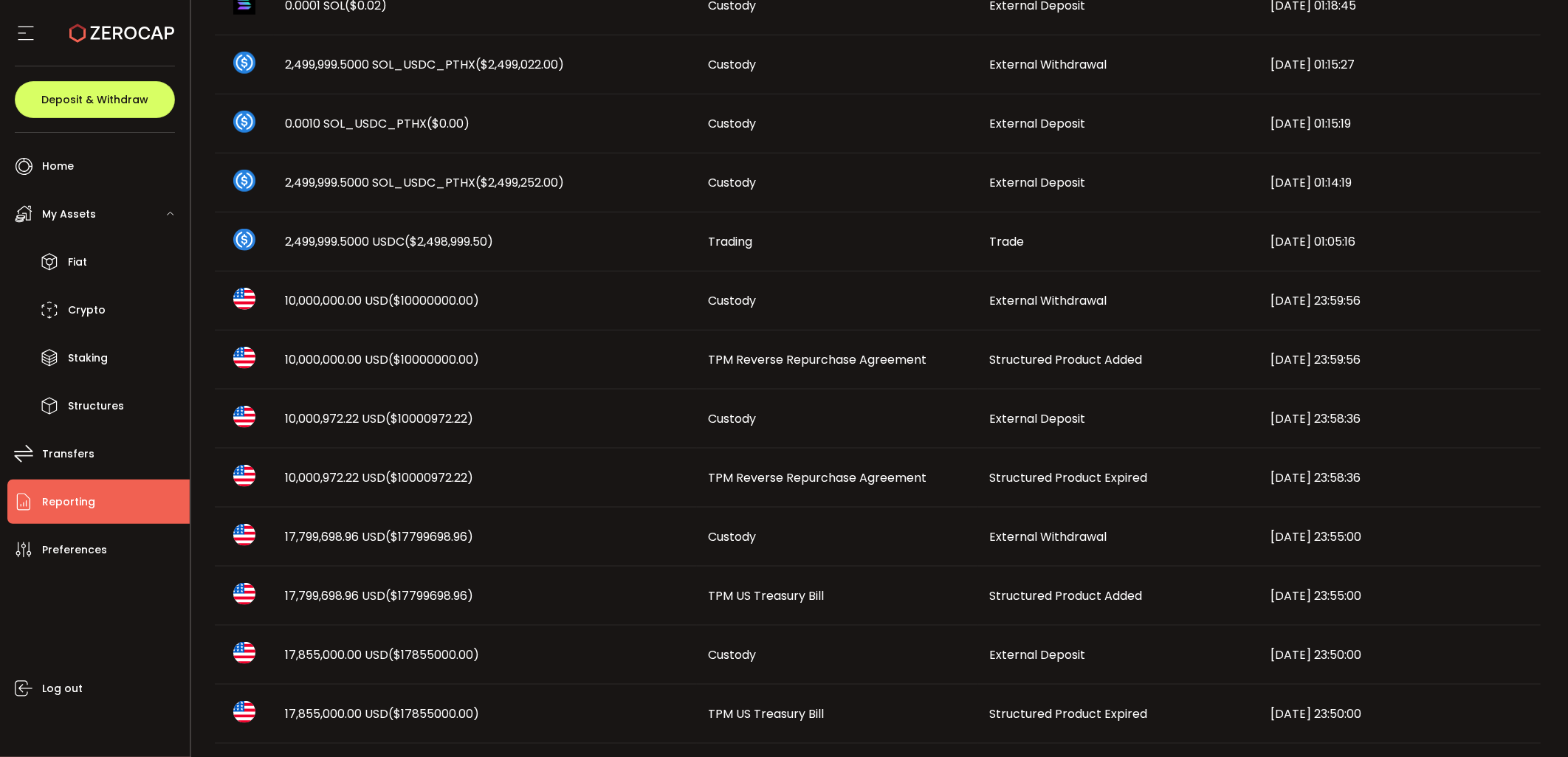
click at [849, 422] on div "Custody" at bounding box center [838, 419] width 281 height 17
click at [850, 477] on span "TPM Reverse Repurchase Agreement" at bounding box center [817, 478] width 219 height 17
